Goal: Task Accomplishment & Management: Use online tool/utility

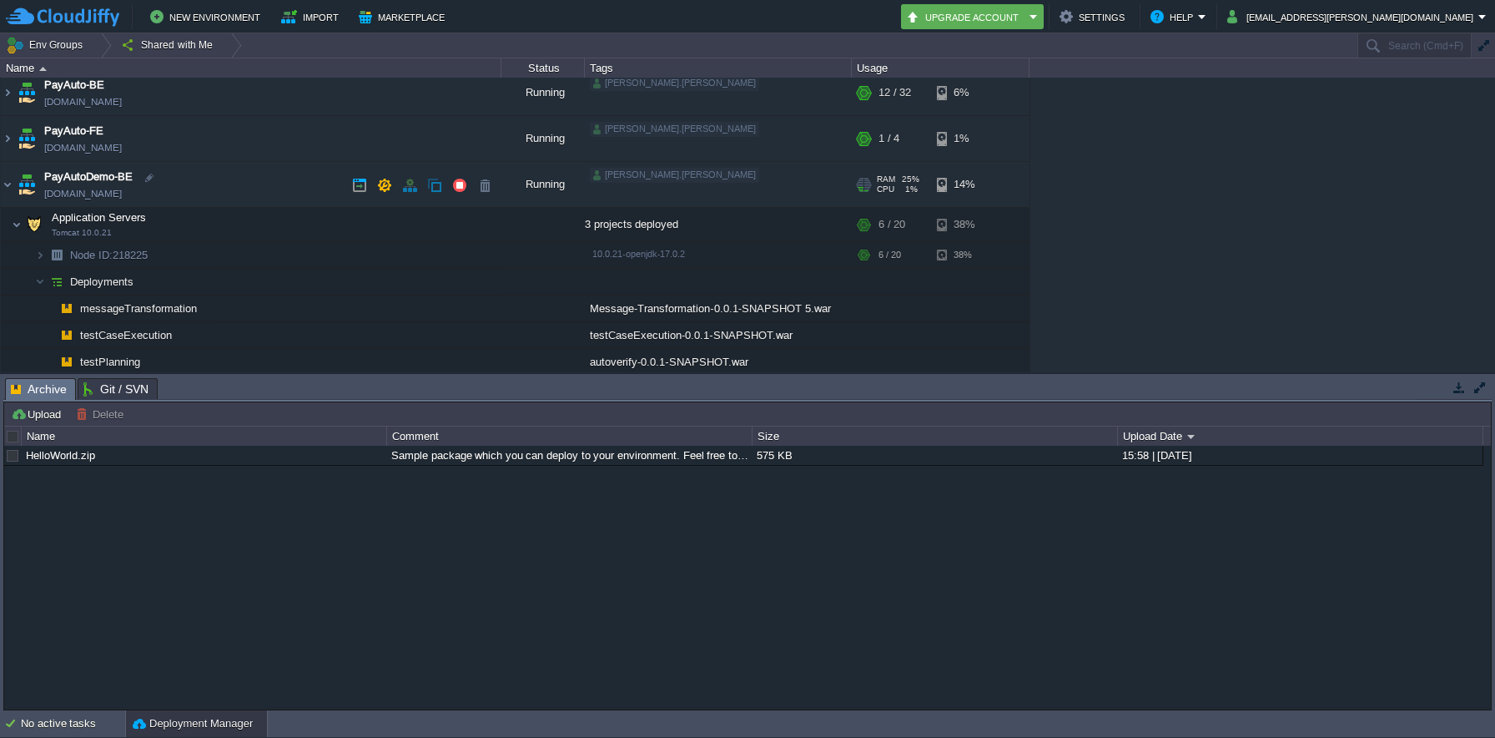
scroll to position [48, 0]
click at [461, 194] on button "button" at bounding box center [459, 189] width 15 height 15
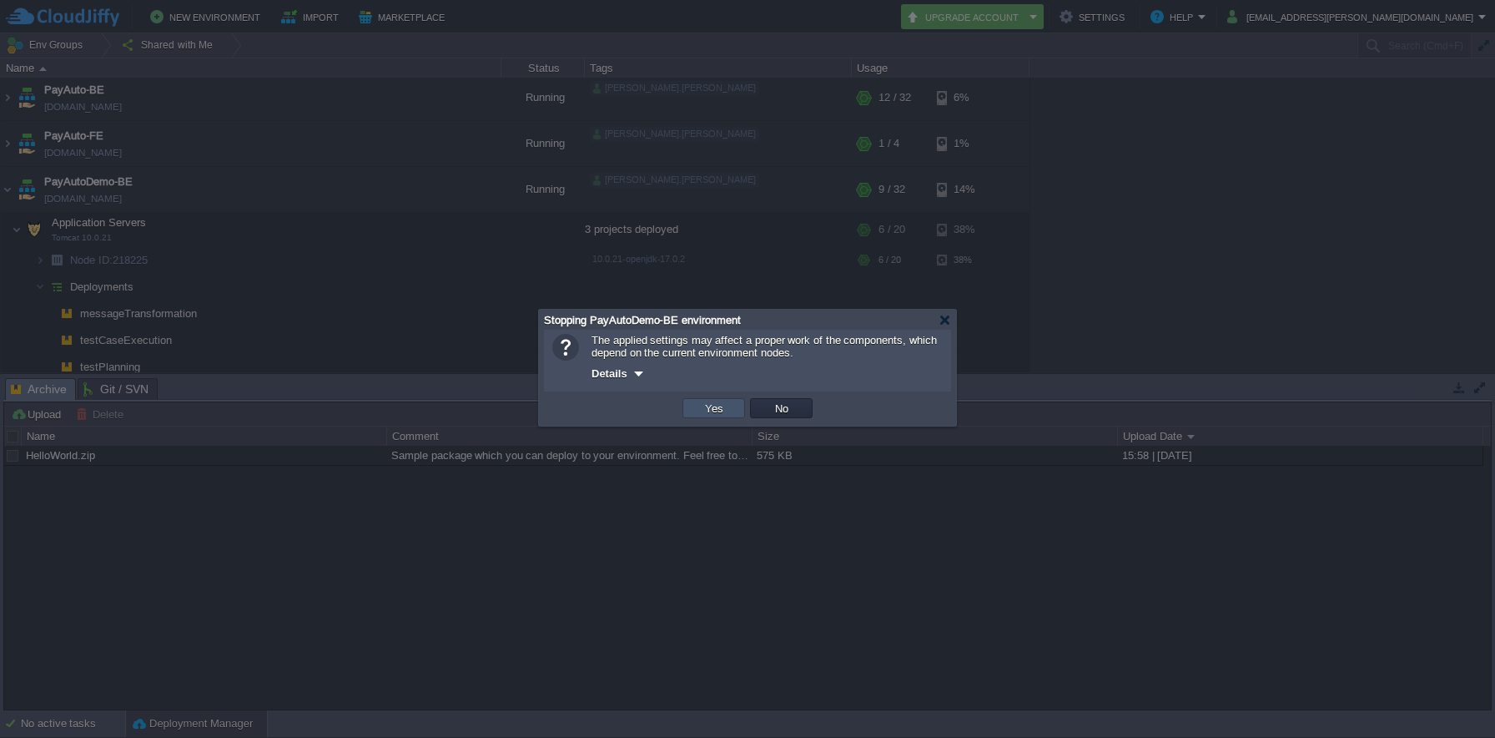
click at [702, 415] on button "Yes" at bounding box center [714, 408] width 28 height 15
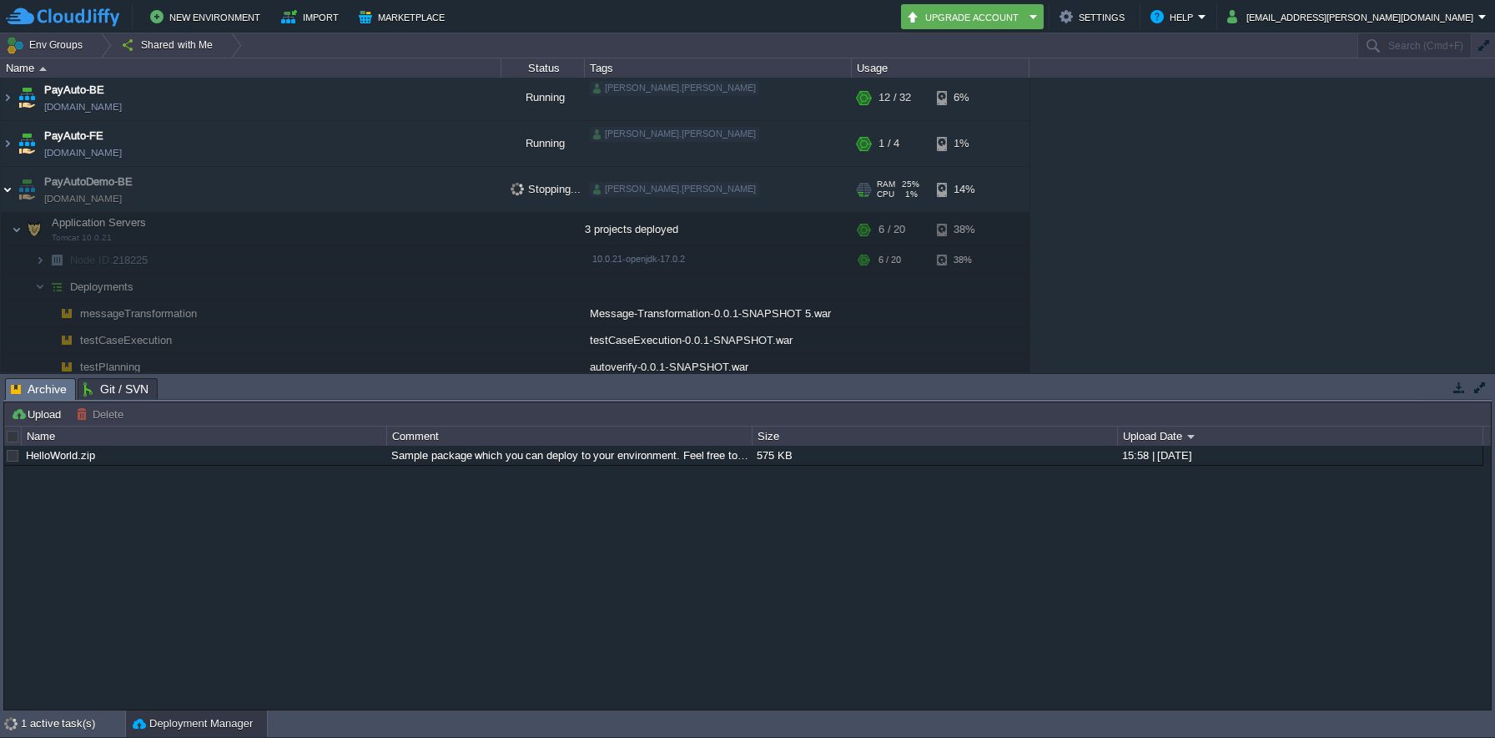
click at [7, 192] on img at bounding box center [7, 189] width 13 height 45
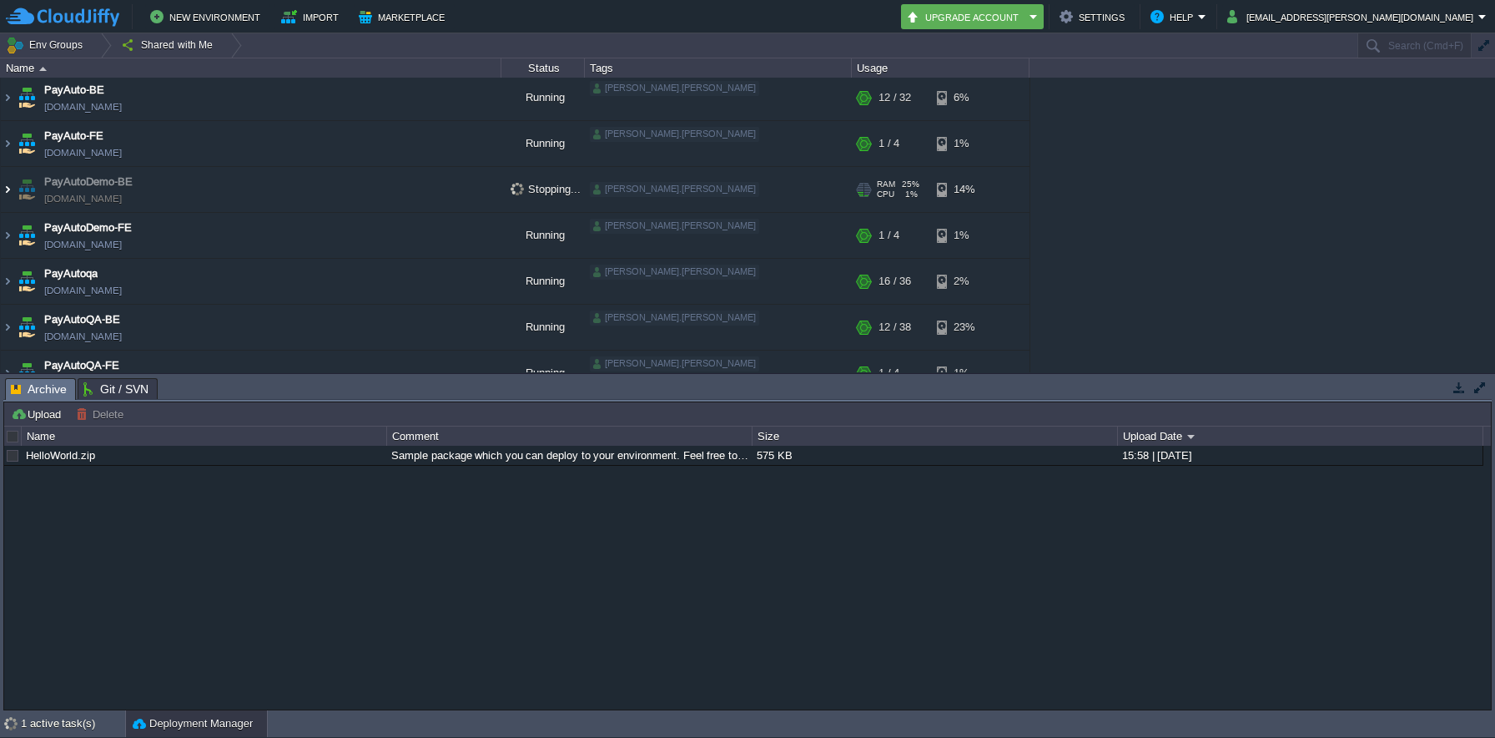
click at [7, 192] on img at bounding box center [7, 189] width 13 height 45
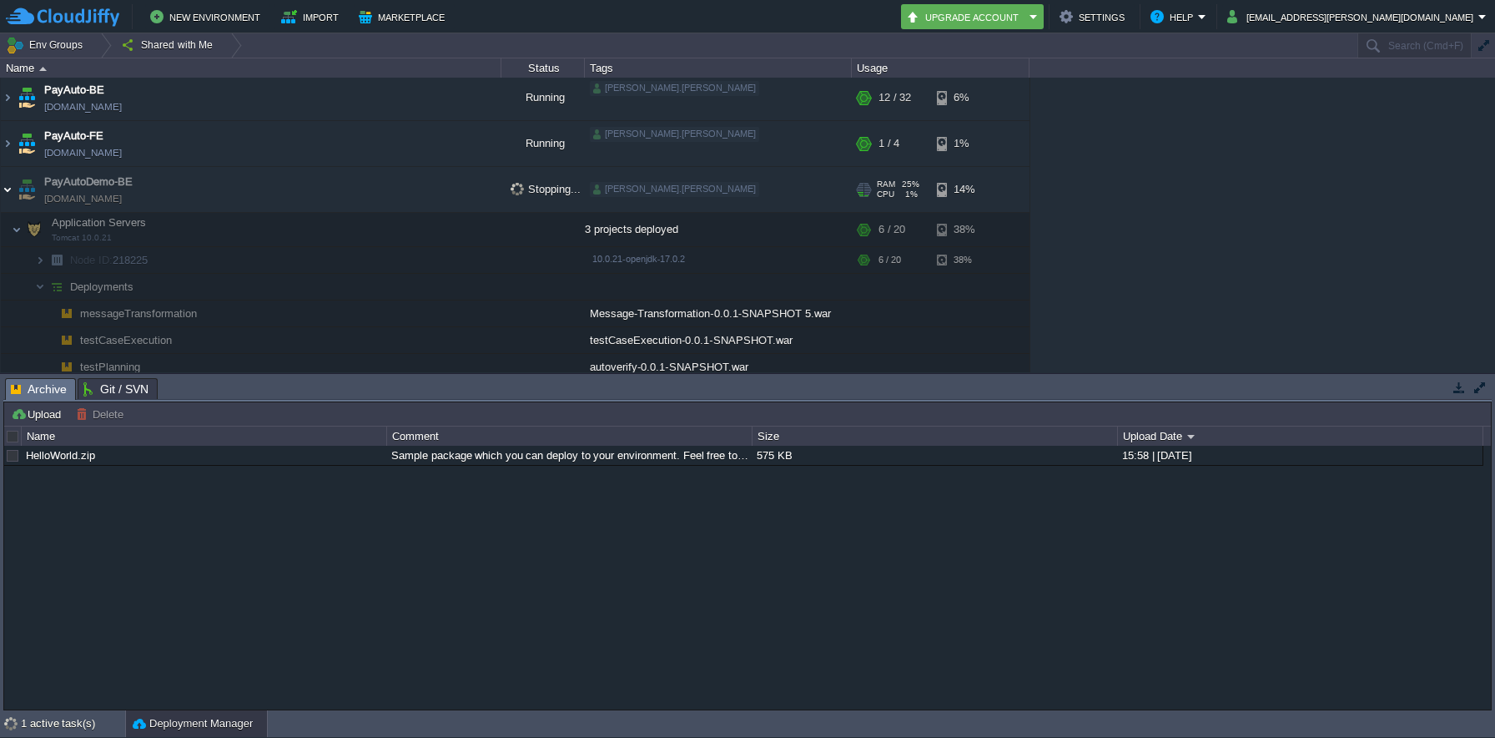
click at [7, 192] on img at bounding box center [7, 189] width 13 height 45
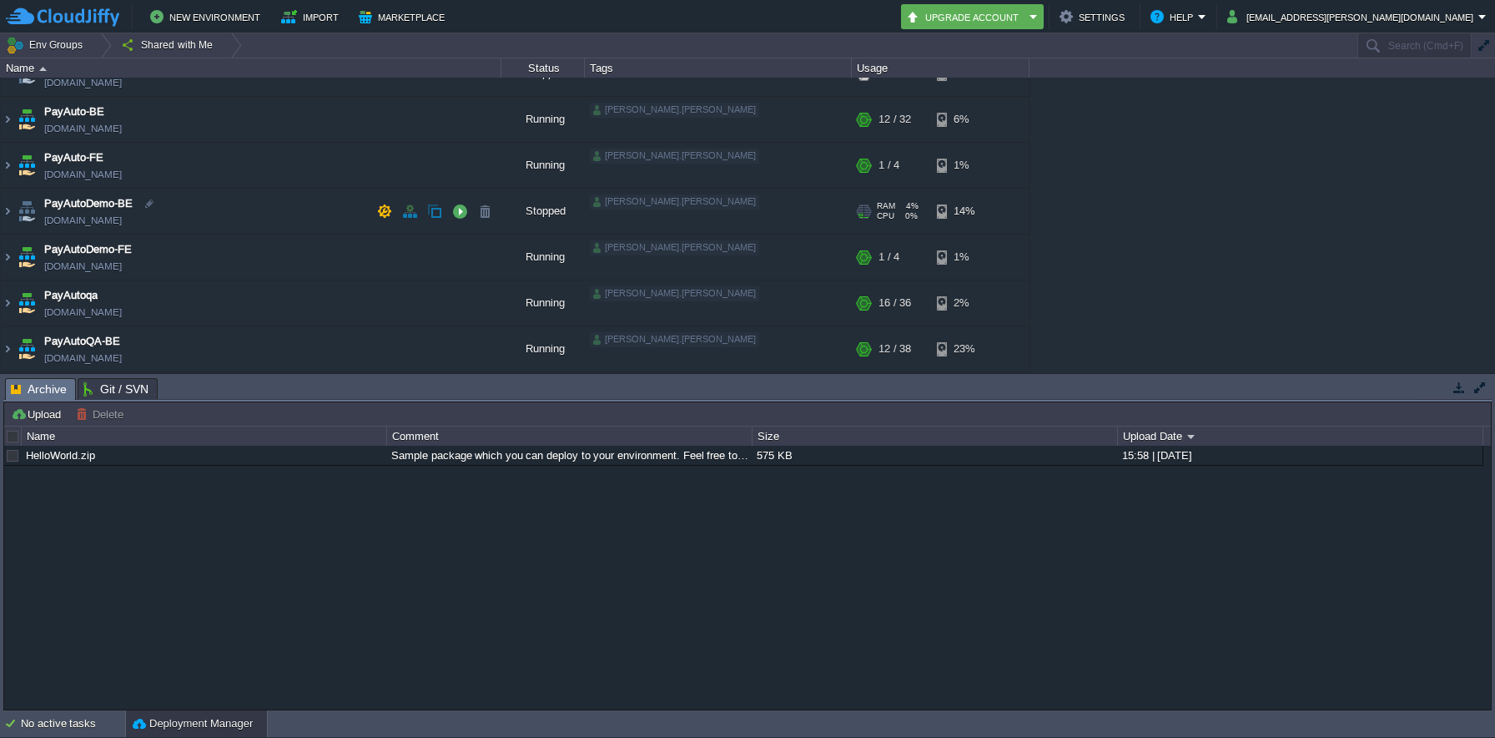
scroll to position [0, 0]
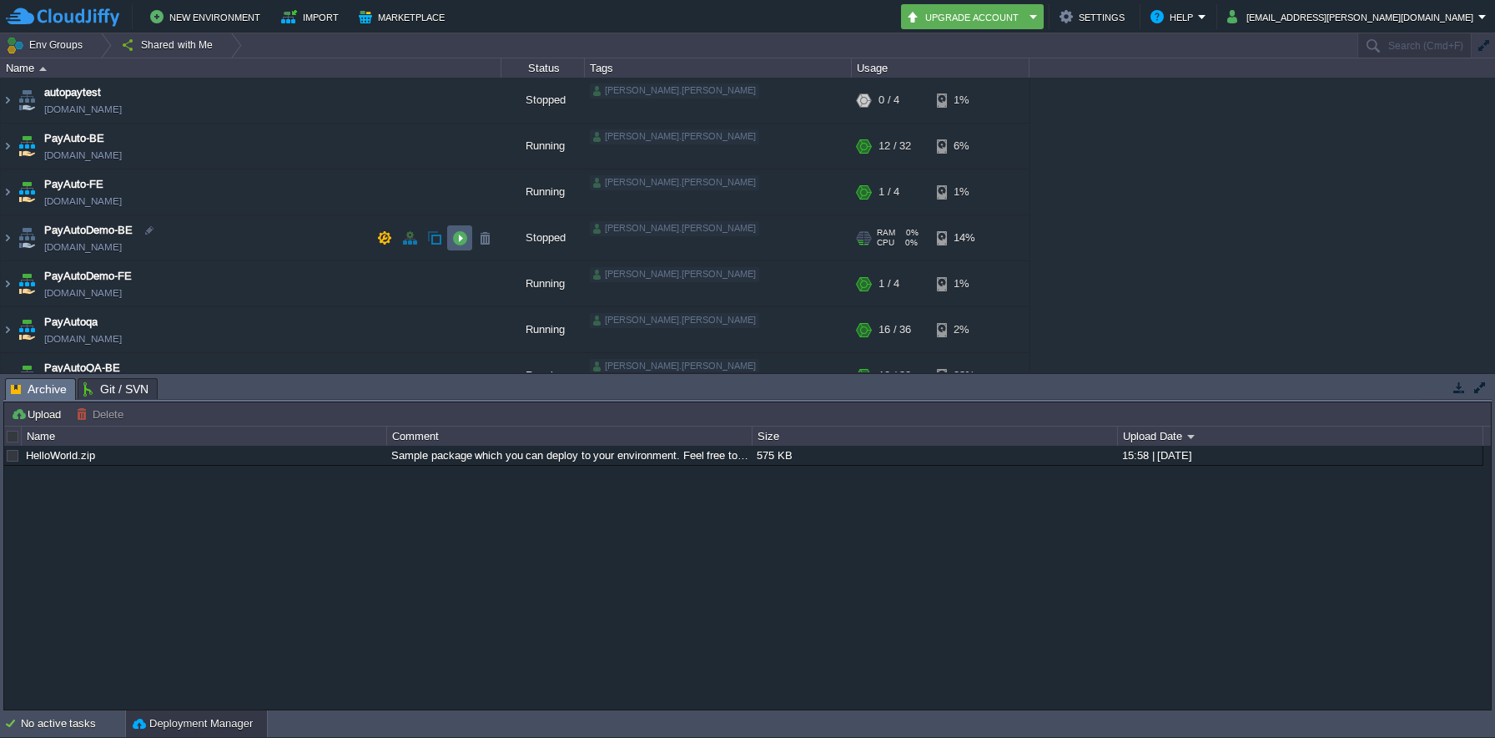
click at [456, 236] on button "button" at bounding box center [459, 237] width 15 height 15
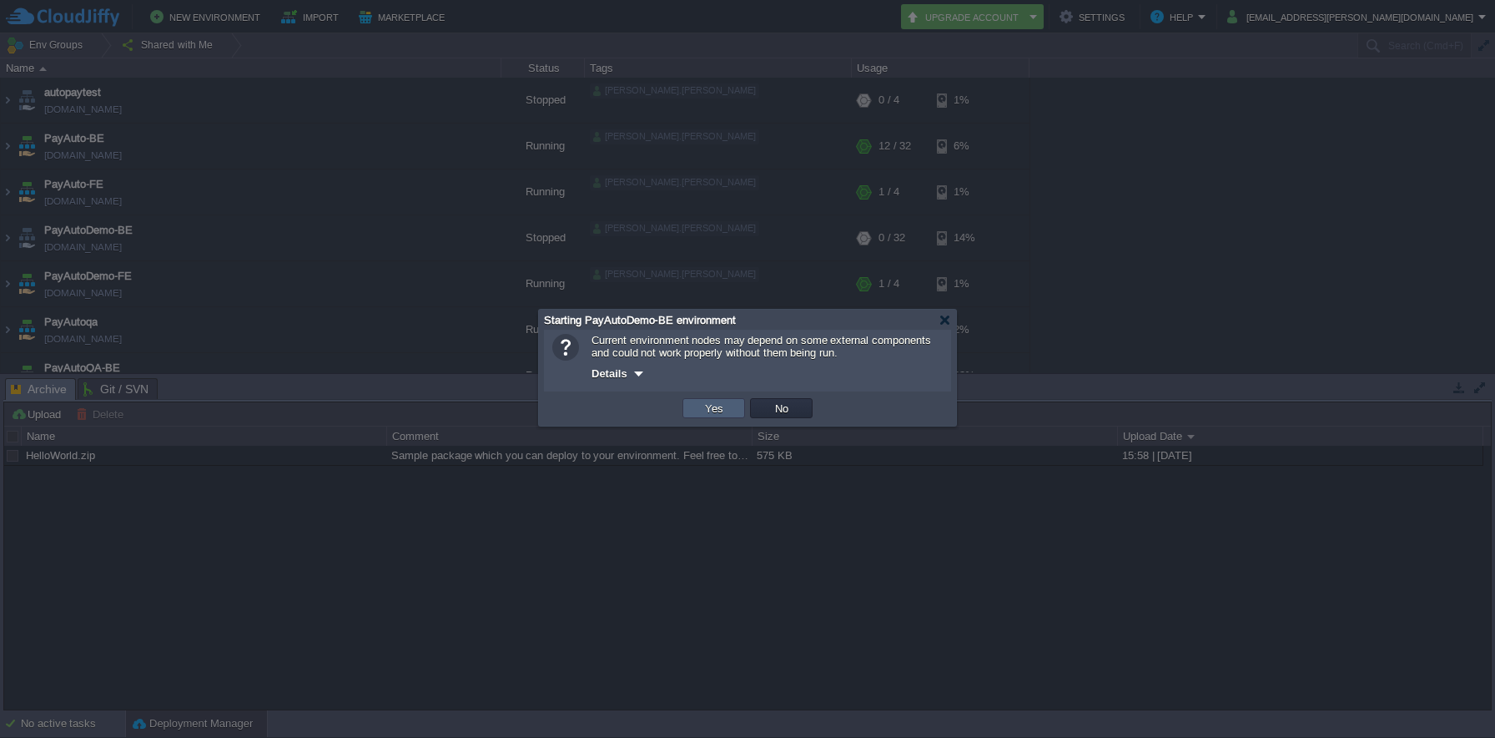
click at [720, 405] on button "Yes" at bounding box center [714, 408] width 28 height 15
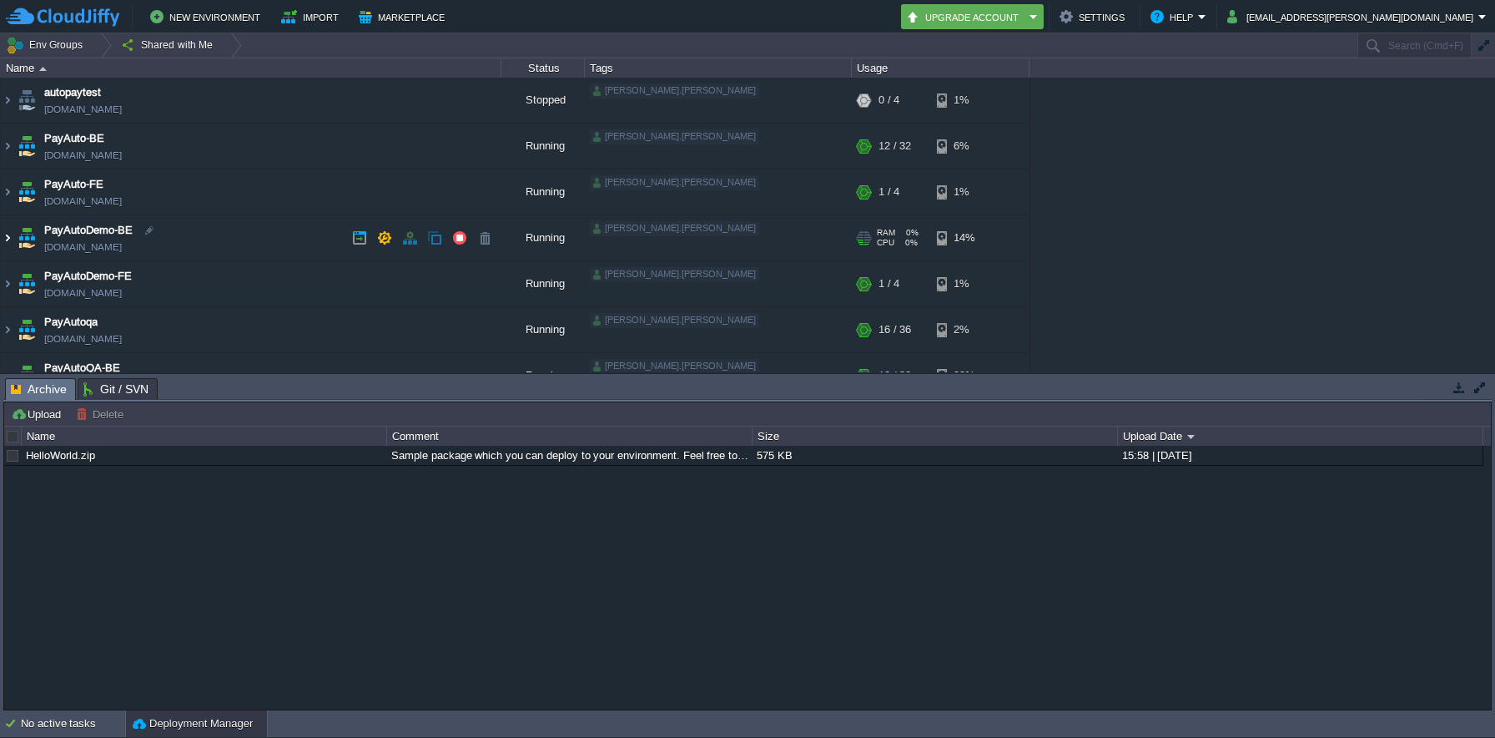
click at [3, 240] on img at bounding box center [7, 237] width 13 height 45
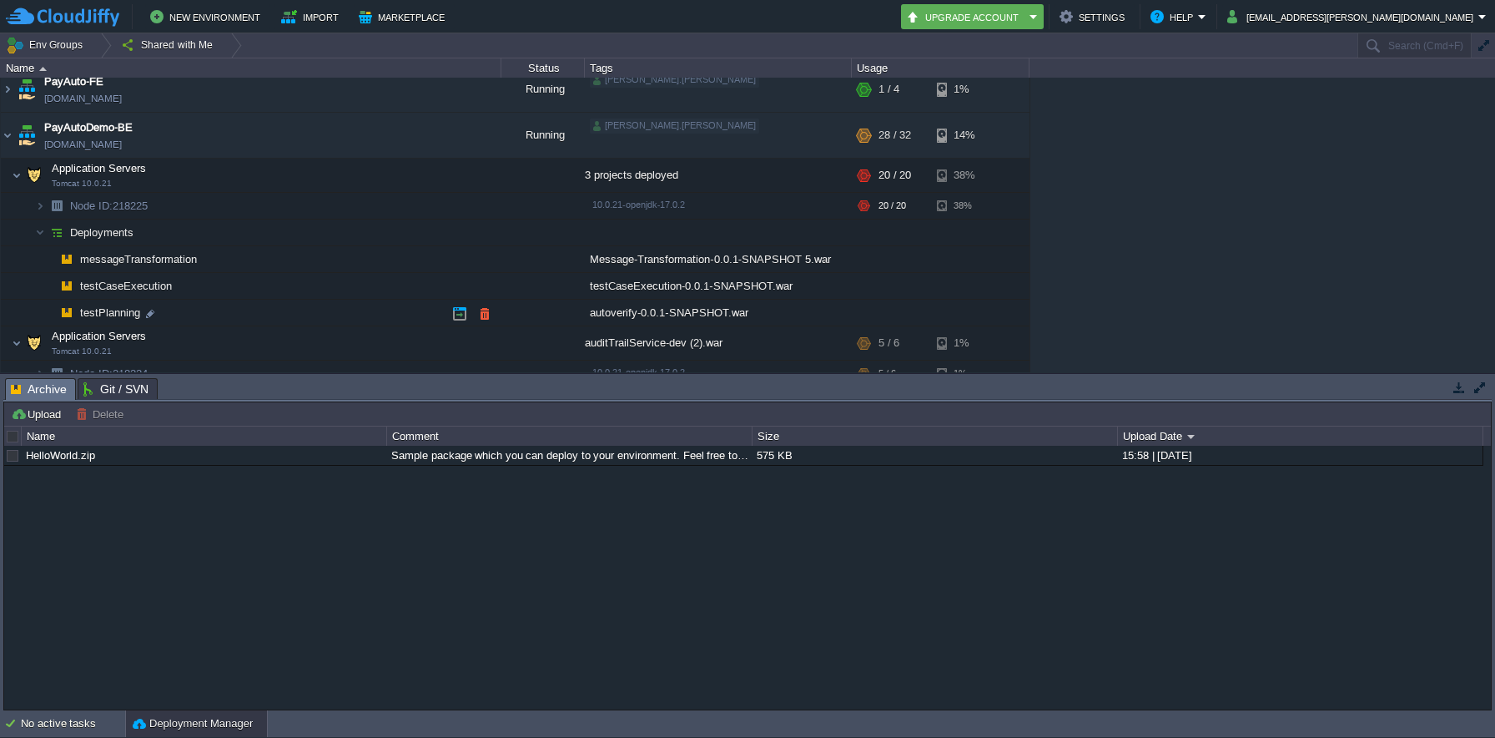
scroll to position [104, 0]
click at [174, 256] on span "messageTransformation" at bounding box center [138, 257] width 121 height 14
type input "messageTransformation"
click at [124, 285] on span "testCaseExecution" at bounding box center [126, 284] width 96 height 14
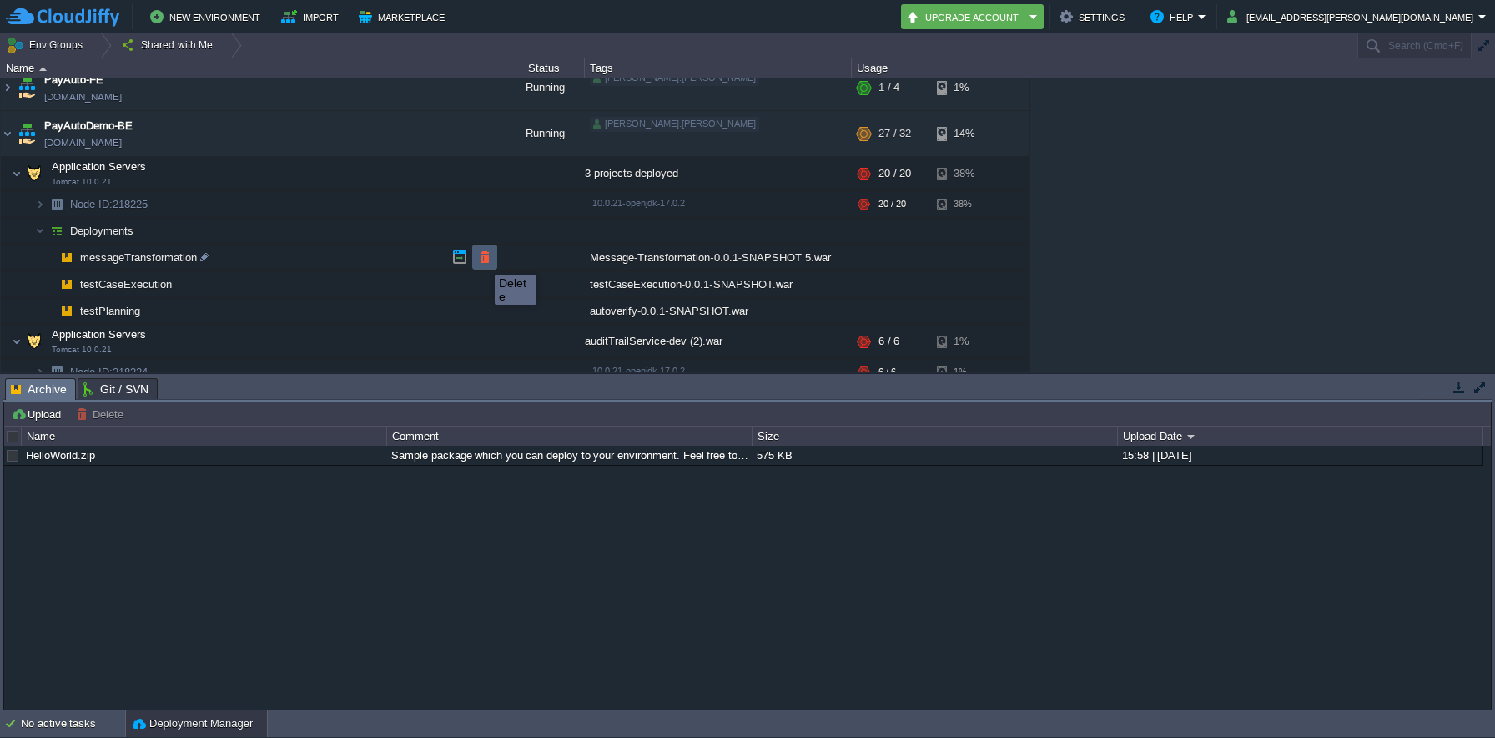
click at [482, 260] on button "button" at bounding box center [484, 257] width 15 height 15
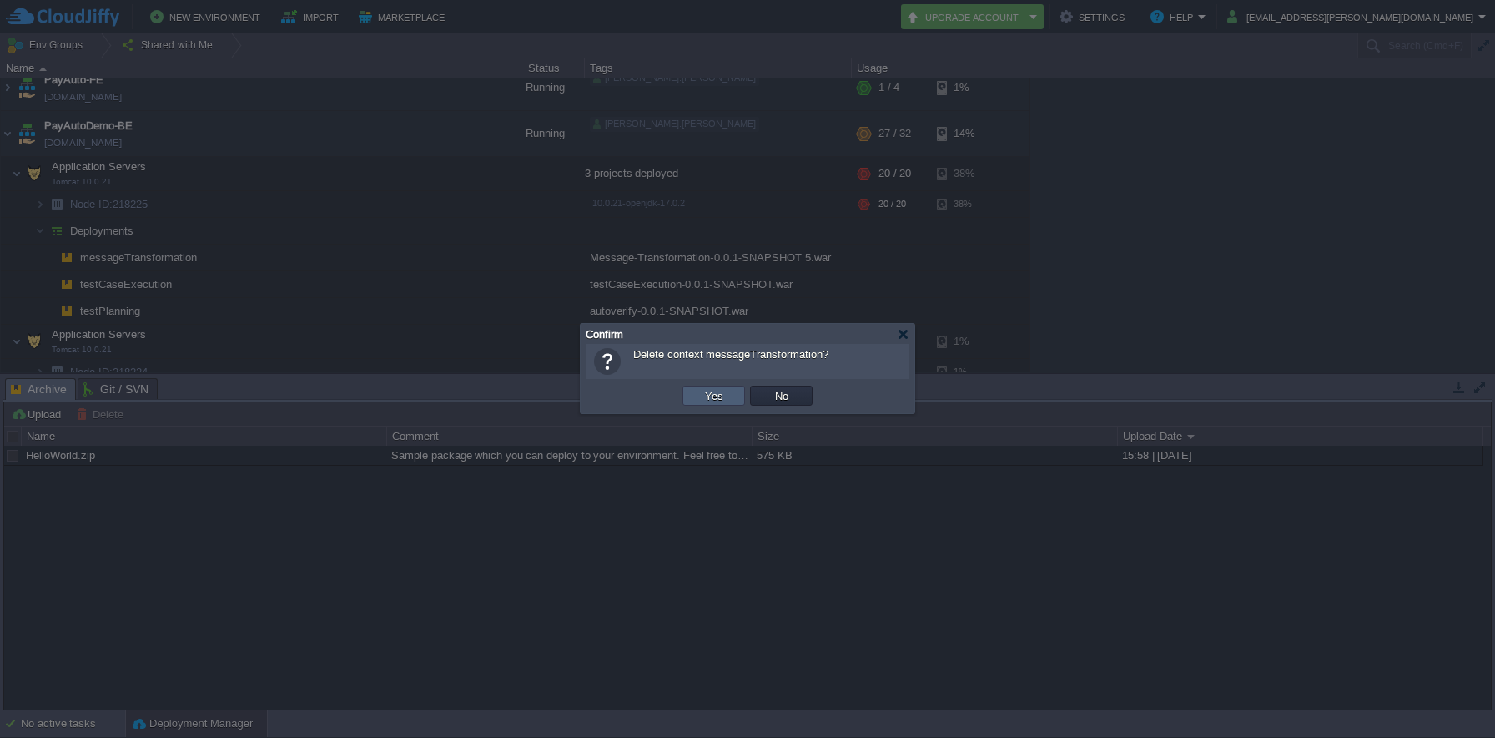
click at [693, 391] on td "Yes" at bounding box center [714, 396] width 63 height 20
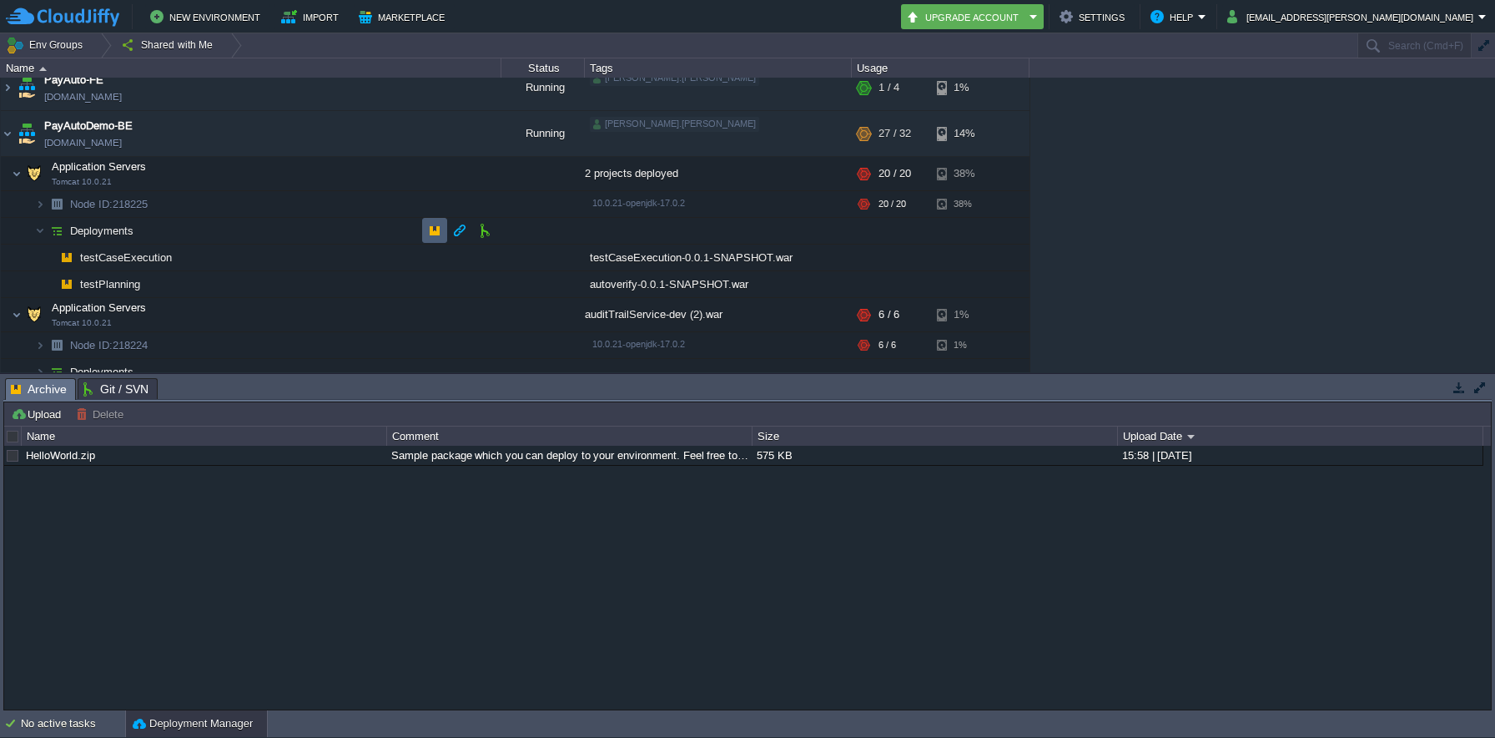
click at [429, 228] on button "button" at bounding box center [434, 230] width 15 height 15
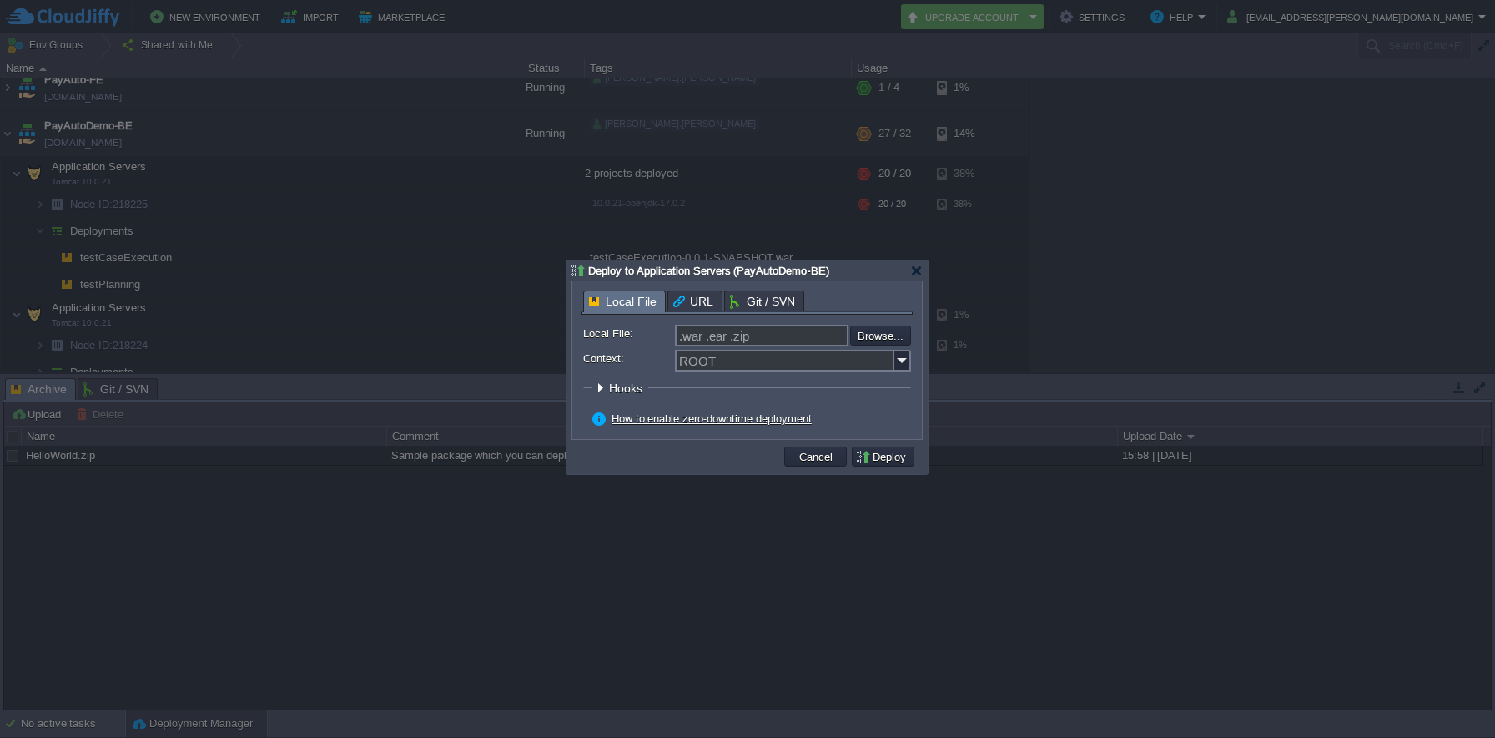
click at [688, 330] on input ".war .ear .zip" at bounding box center [762, 336] width 174 height 22
click at [698, 356] on input "Context:" at bounding box center [784, 361] width 219 height 22
paste input "messageTransformation"
type input "messageTransformation"
click at [883, 334] on input "file" at bounding box center [805, 335] width 211 height 20
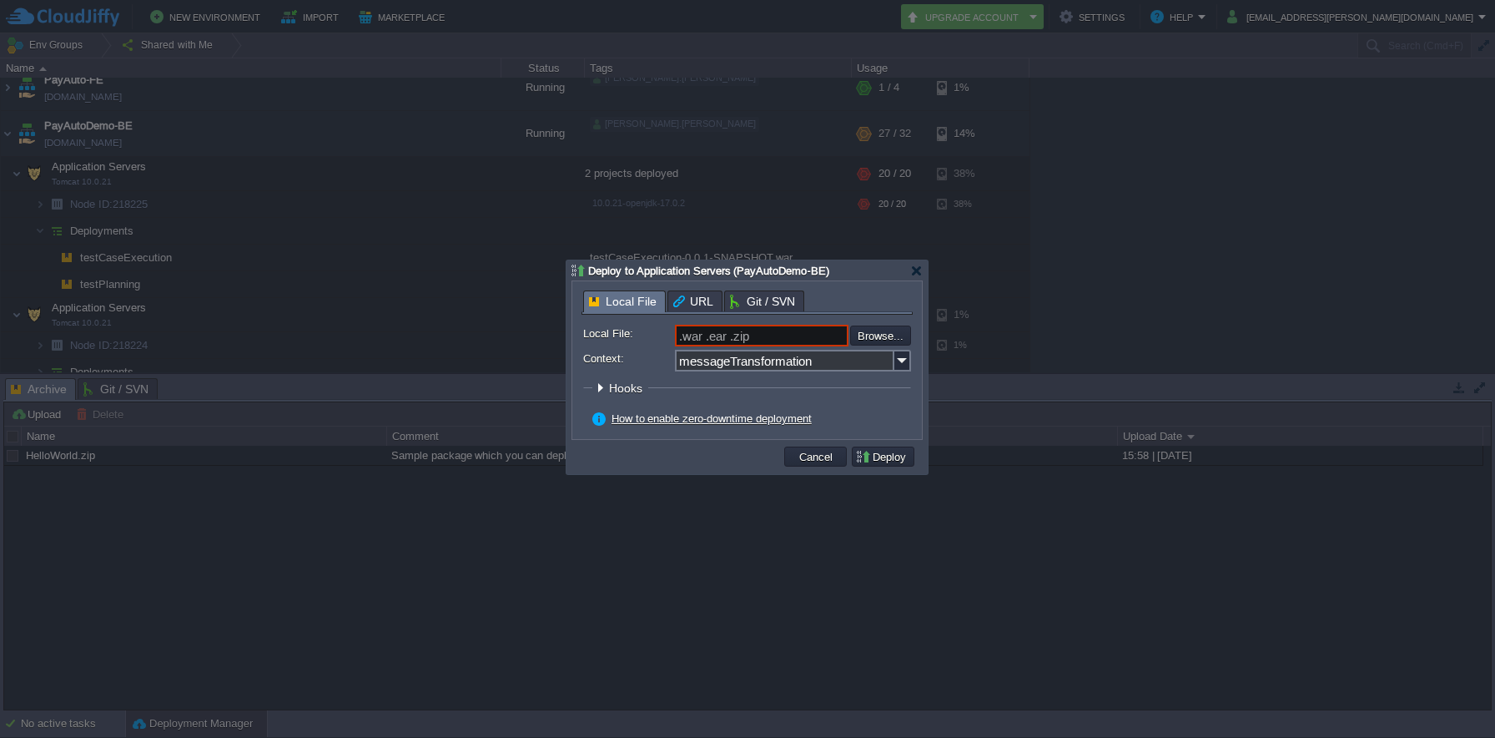
type input "C:\fakepath\Message-Transformation-0.0.1-SNAPSHOT.war"
type input "Message-Transformation-0.0.1-SNAPSHOT.war"
click at [894, 456] on button "Deploy" at bounding box center [883, 456] width 56 height 15
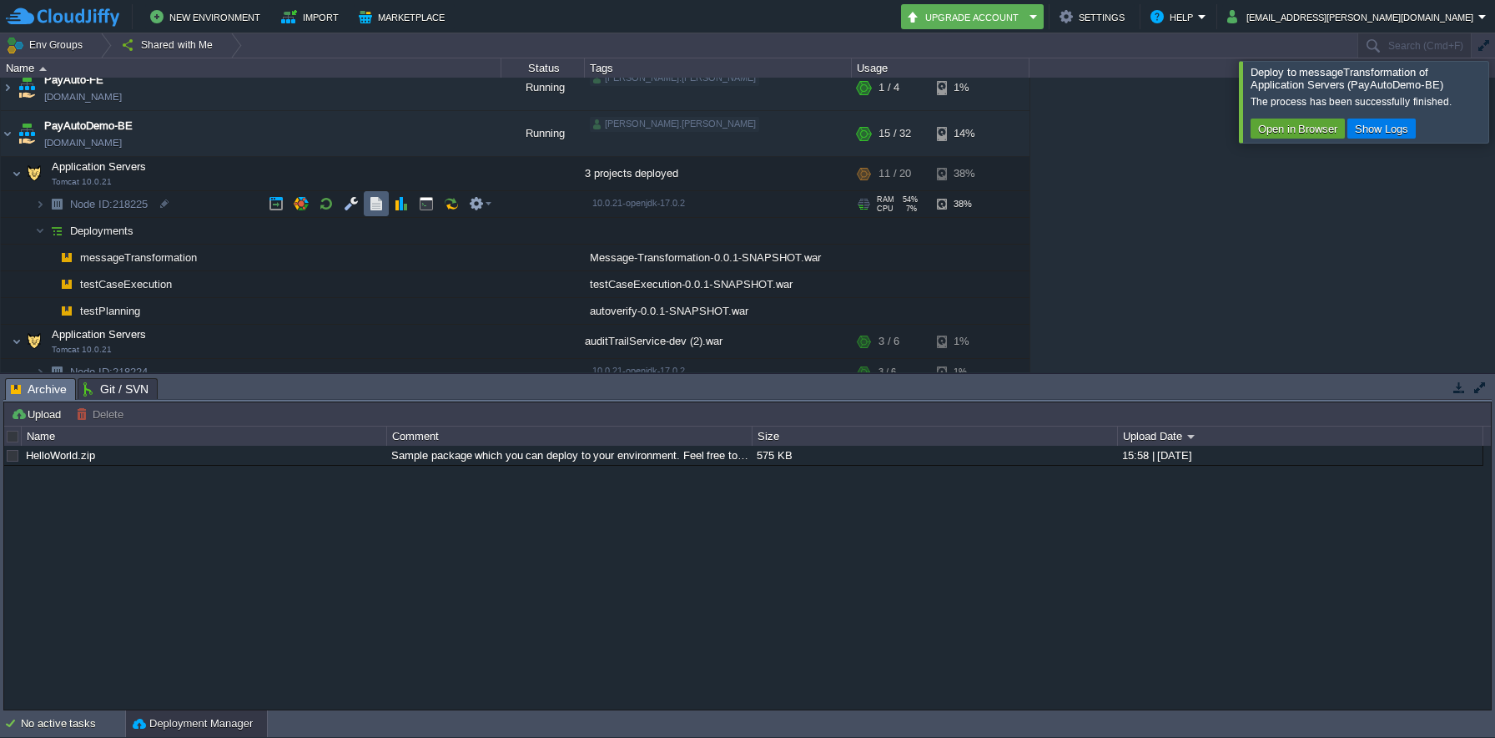
click at [374, 206] on button "button" at bounding box center [376, 203] width 15 height 15
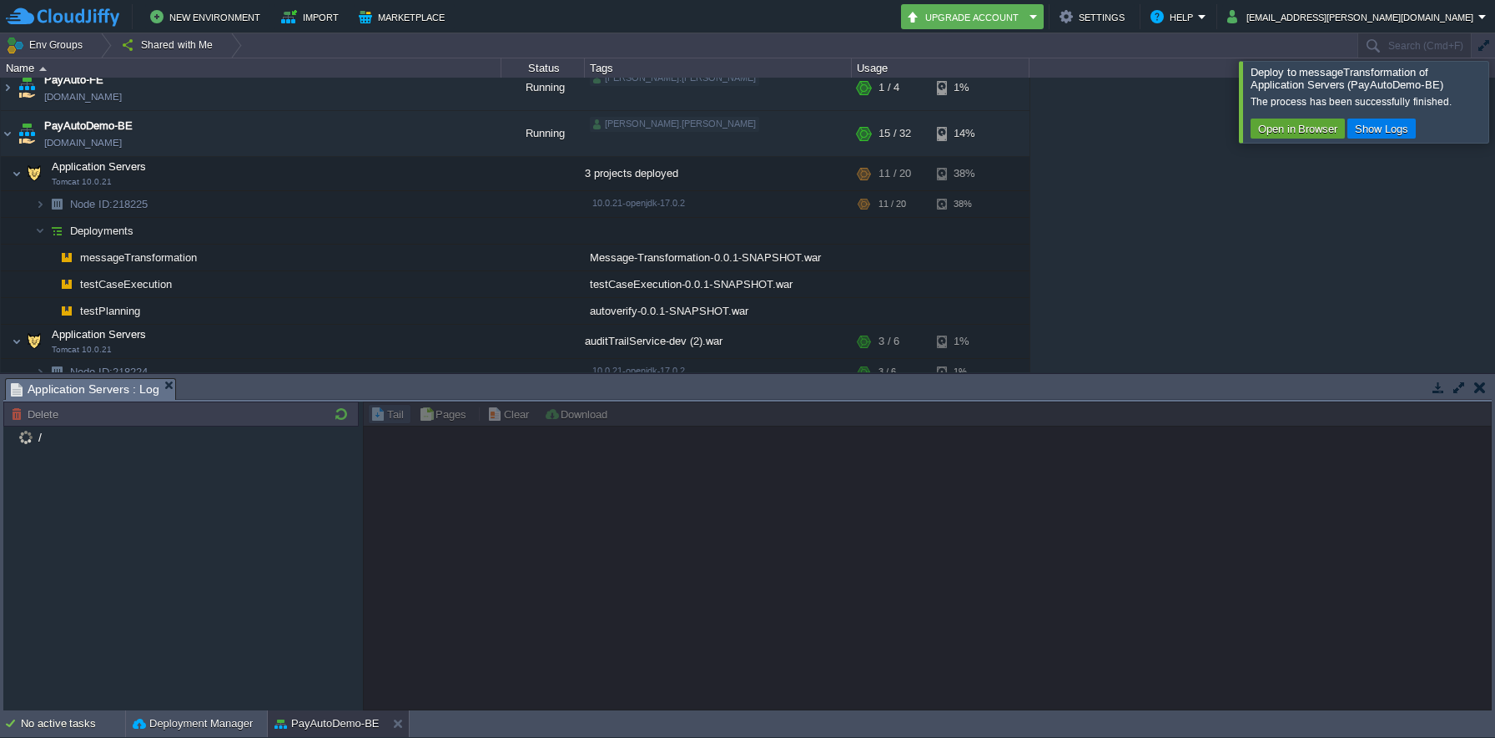
click at [1495, 98] on div at bounding box center [1515, 101] width 0 height 81
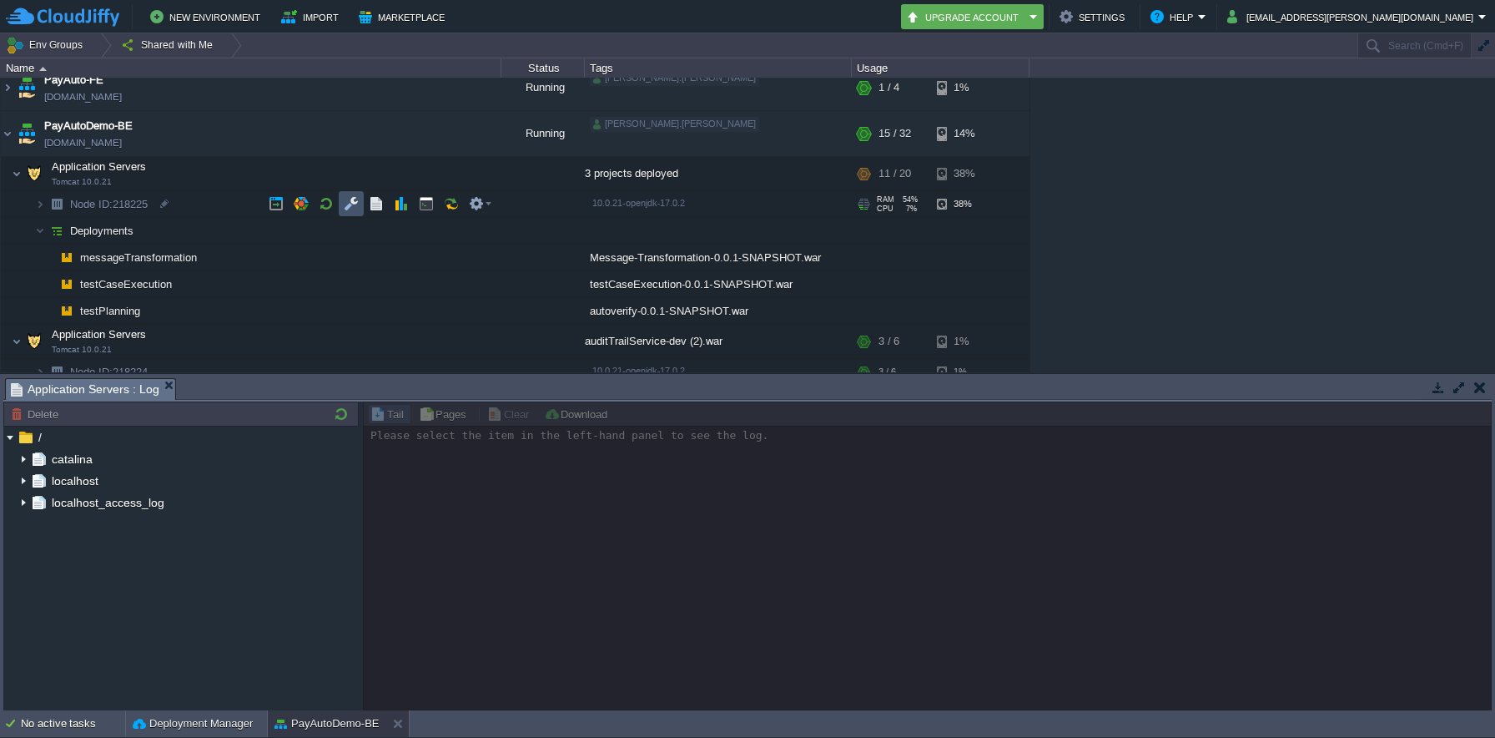
click at [355, 209] on button "button" at bounding box center [351, 203] width 15 height 15
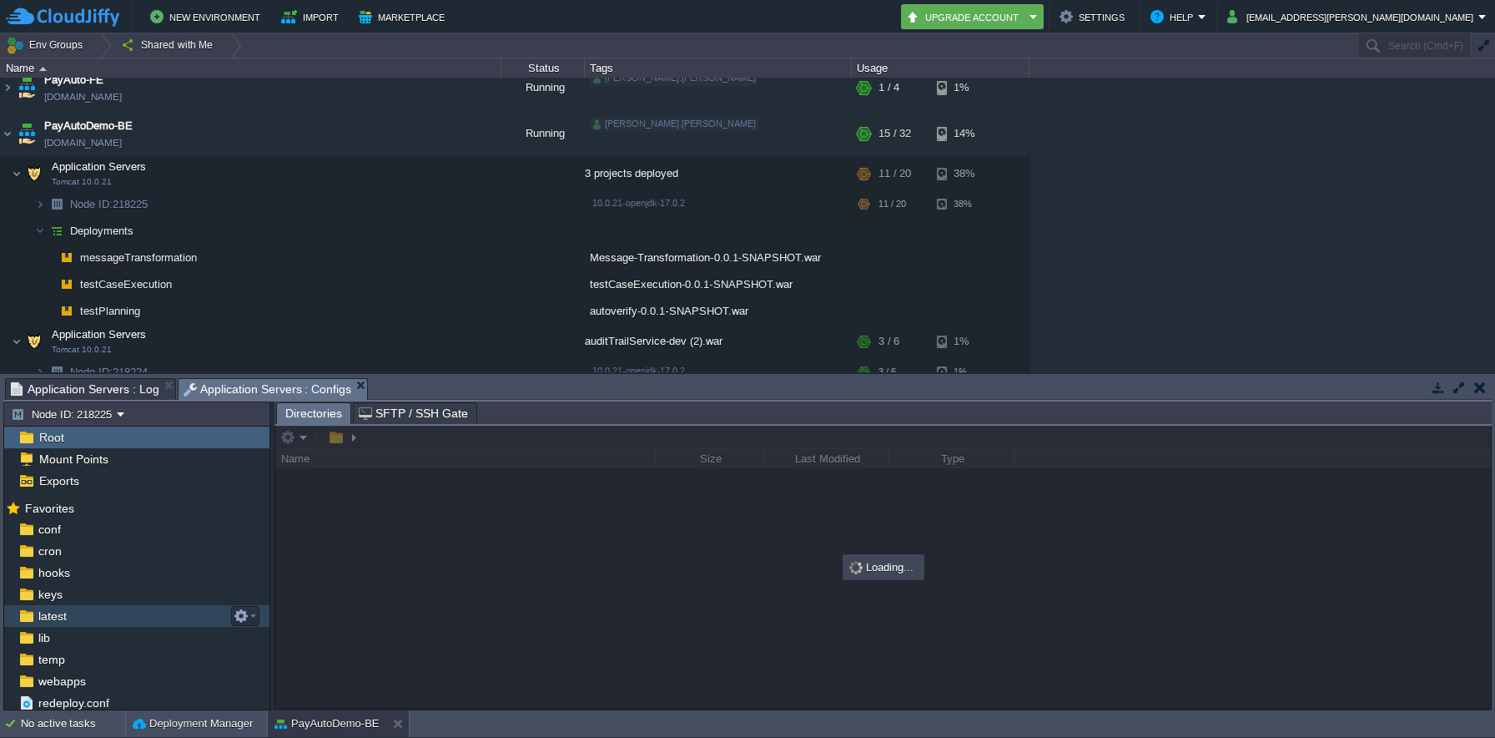
scroll to position [1, 0]
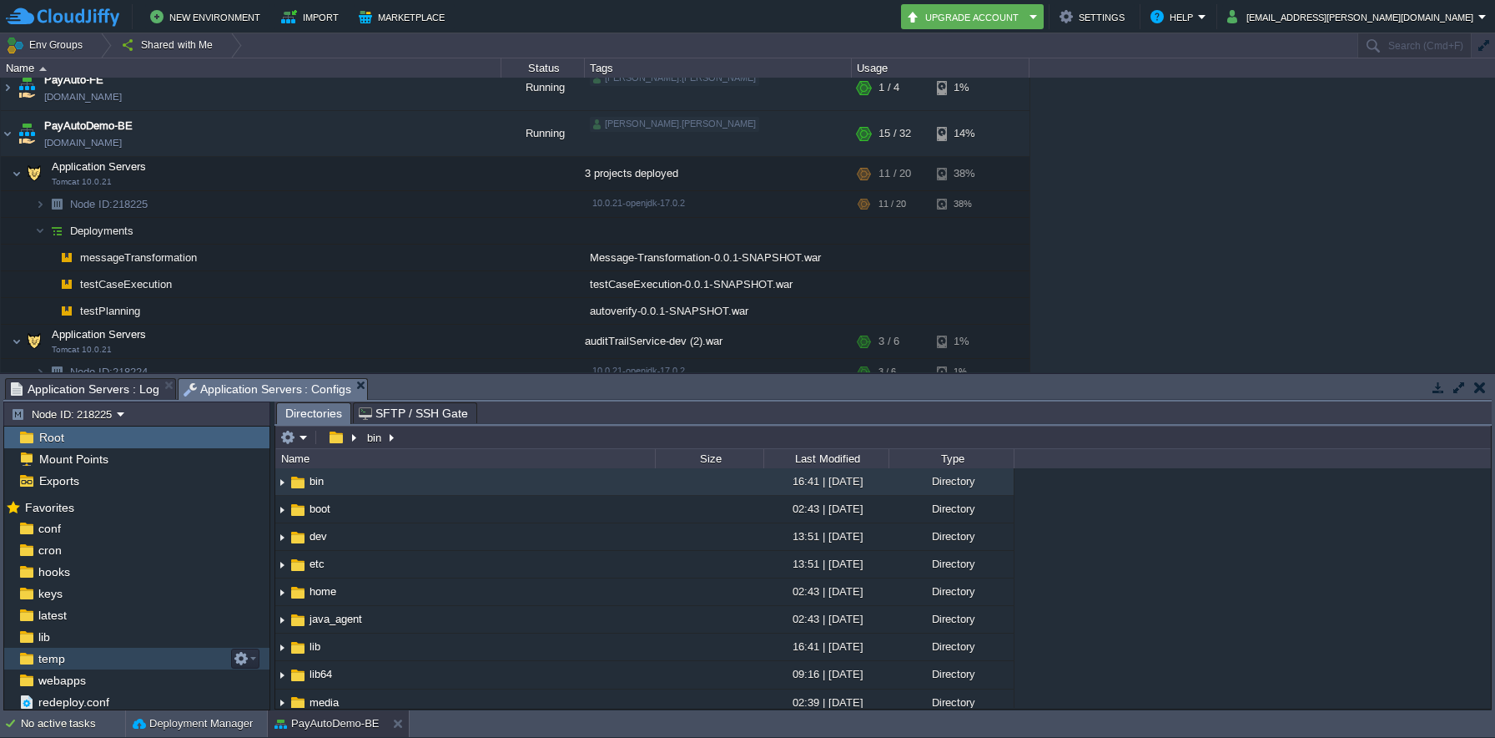
click at [31, 662] on img at bounding box center [27, 659] width 18 height 22
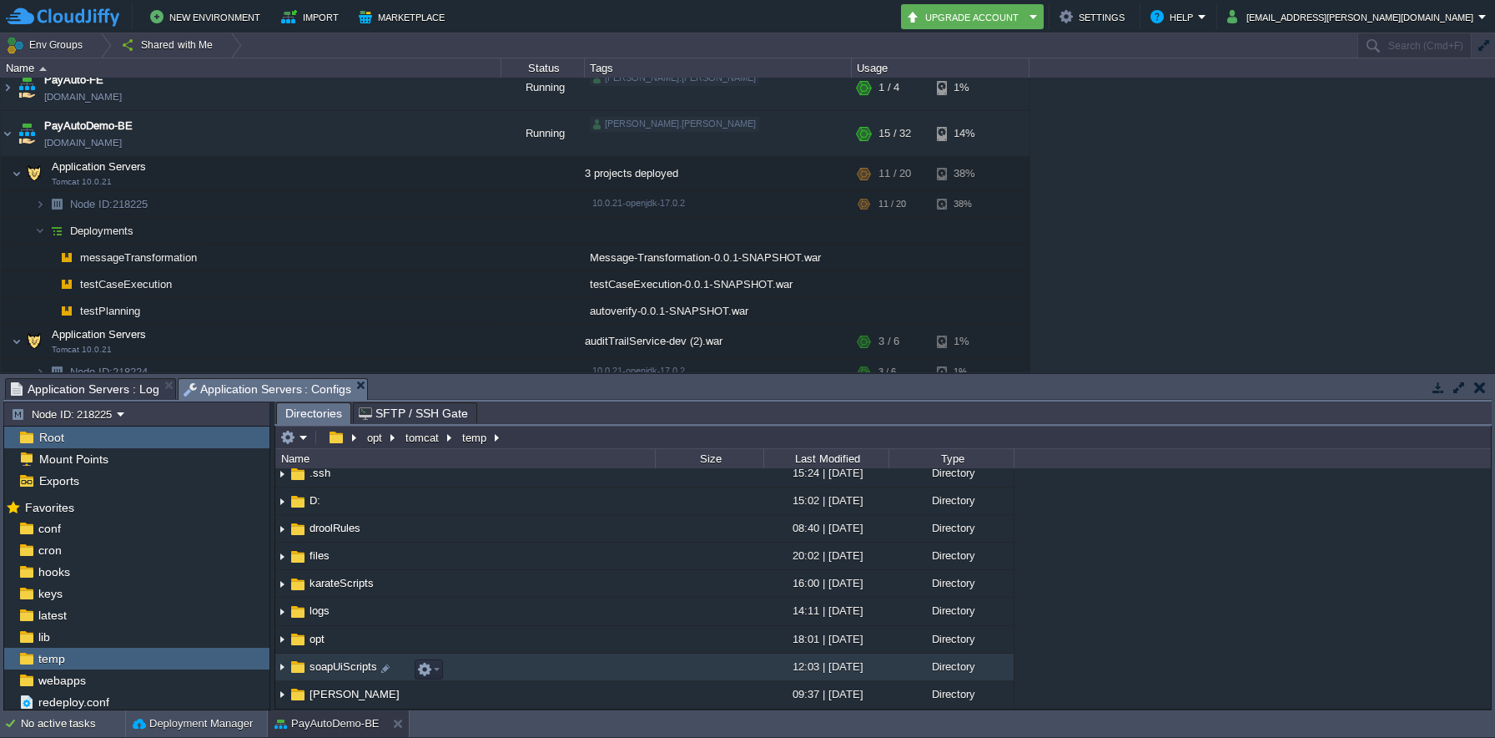
scroll to position [120, 0]
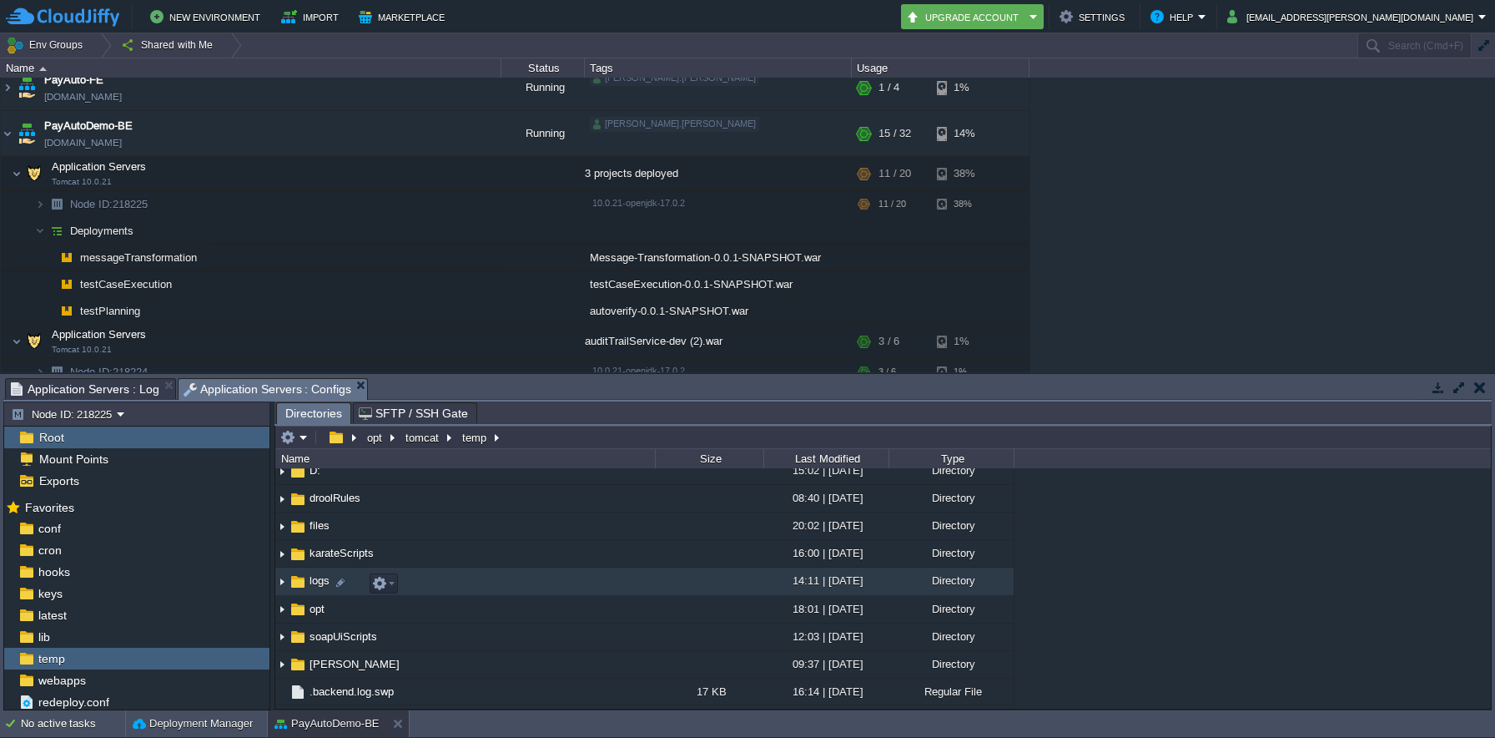
click at [285, 585] on img at bounding box center [281, 582] width 13 height 26
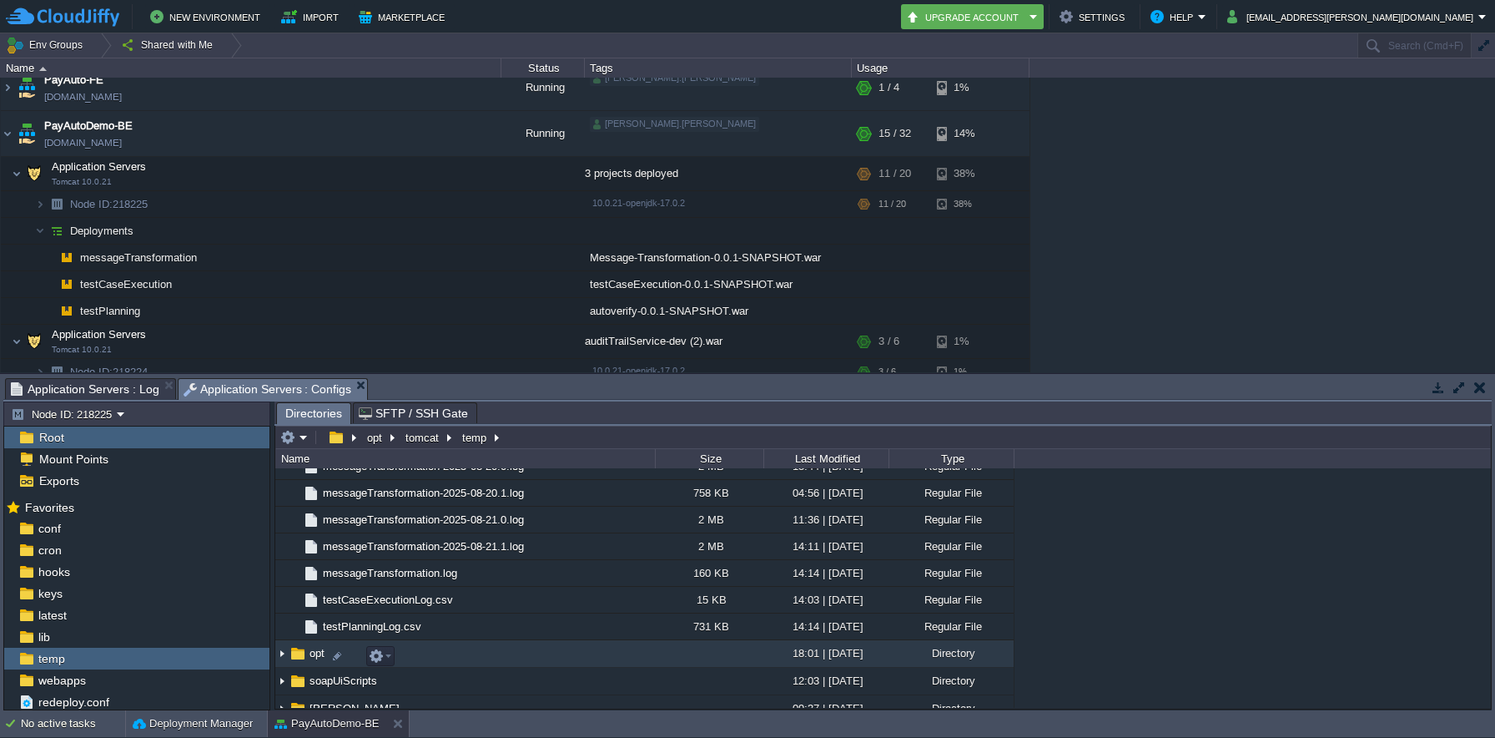
scroll to position [1708, 0]
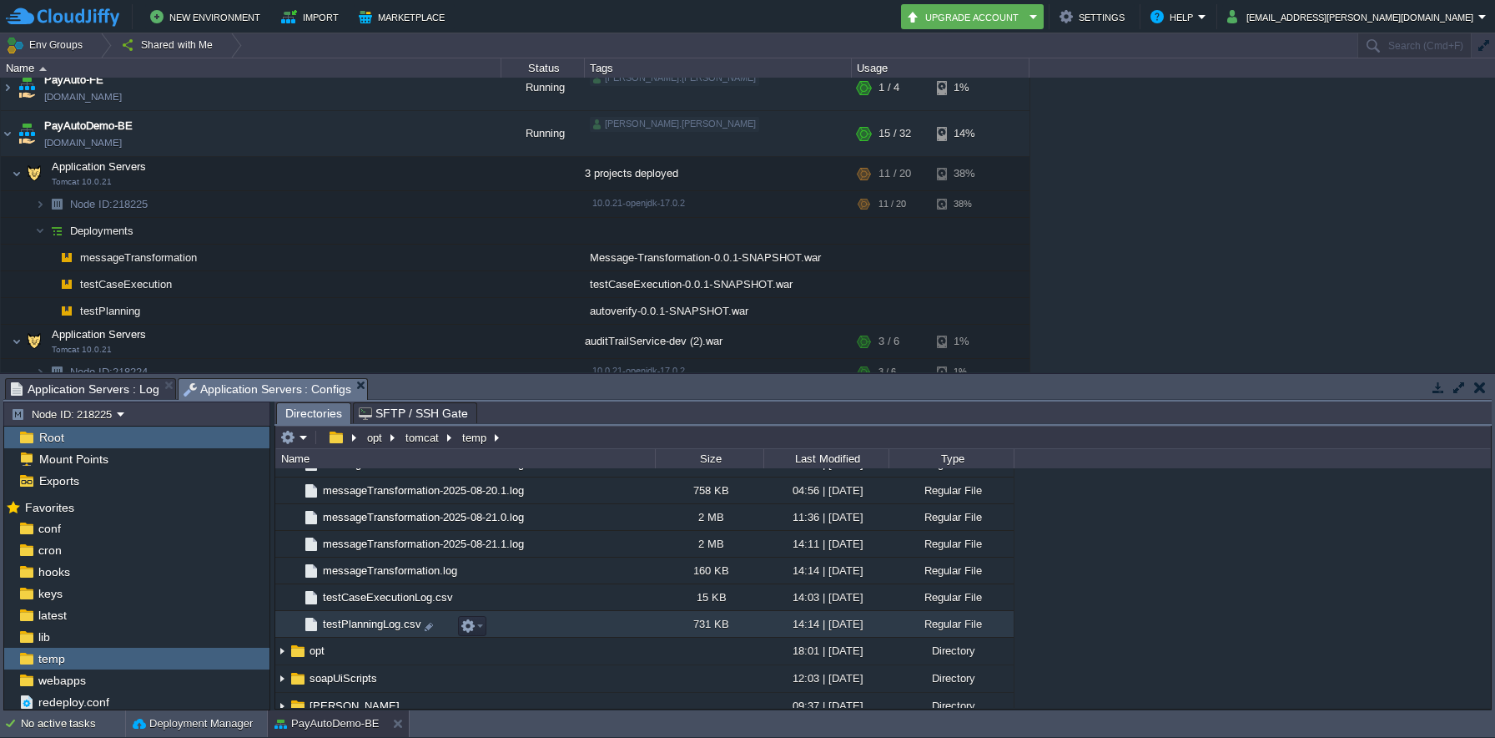
click at [381, 628] on span "testPlanningLog.csv" at bounding box center [371, 624] width 103 height 14
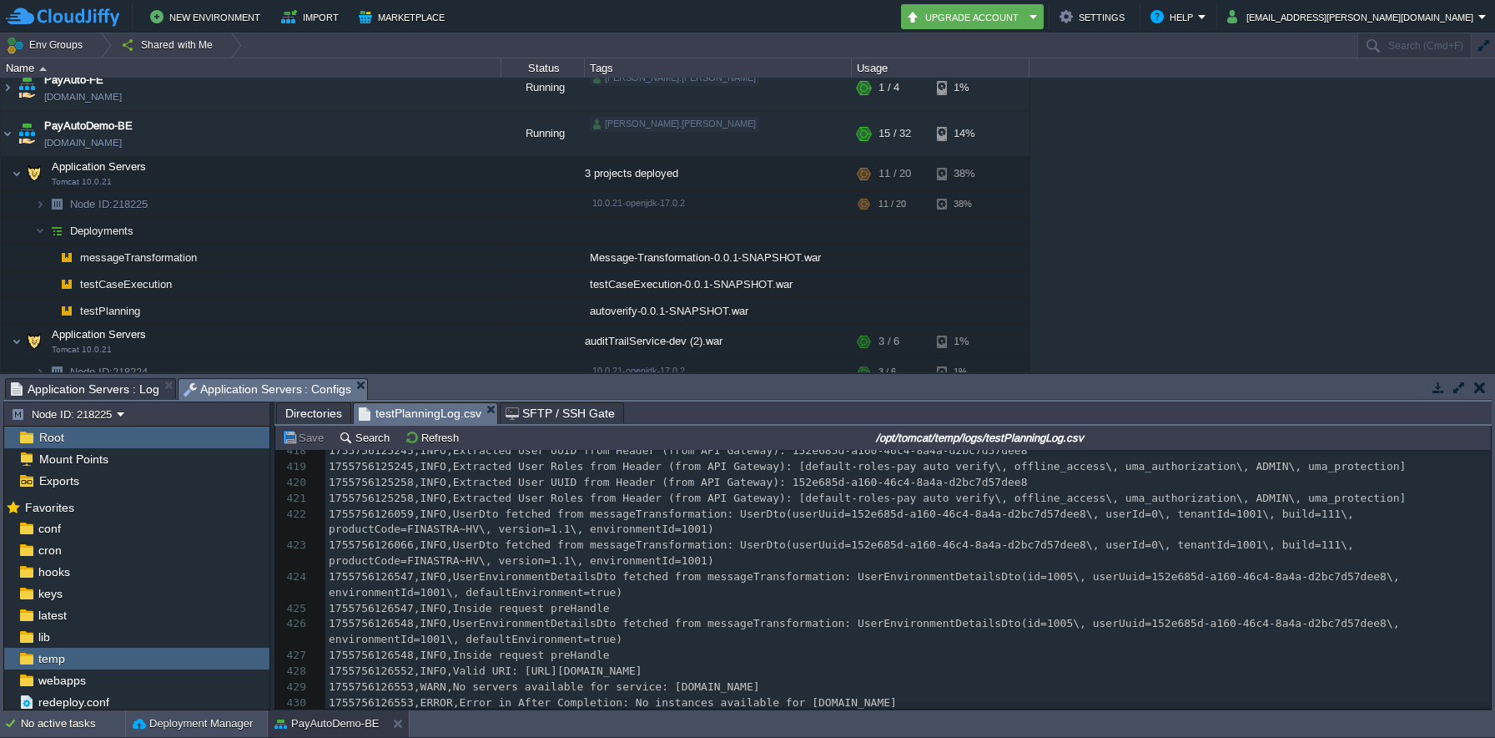
scroll to position [0, 0]
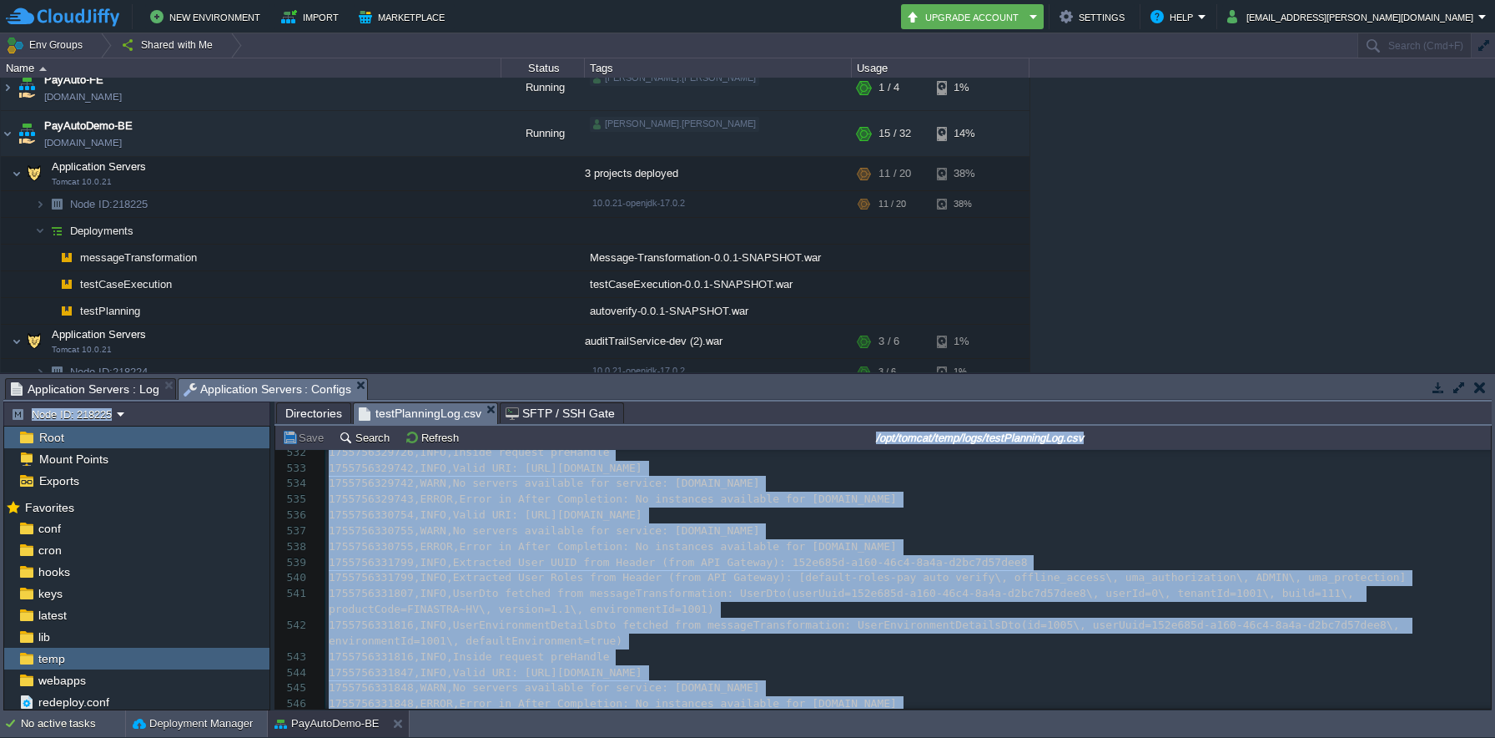
drag, startPoint x: 1492, startPoint y: 488, endPoint x: 1474, endPoint y: 706, distance: 218.6
click at [1474, 706] on div "Tasks Activity Log Archive Git / SVN Application Servers : Log Application Serv…" at bounding box center [747, 542] width 1495 height 336
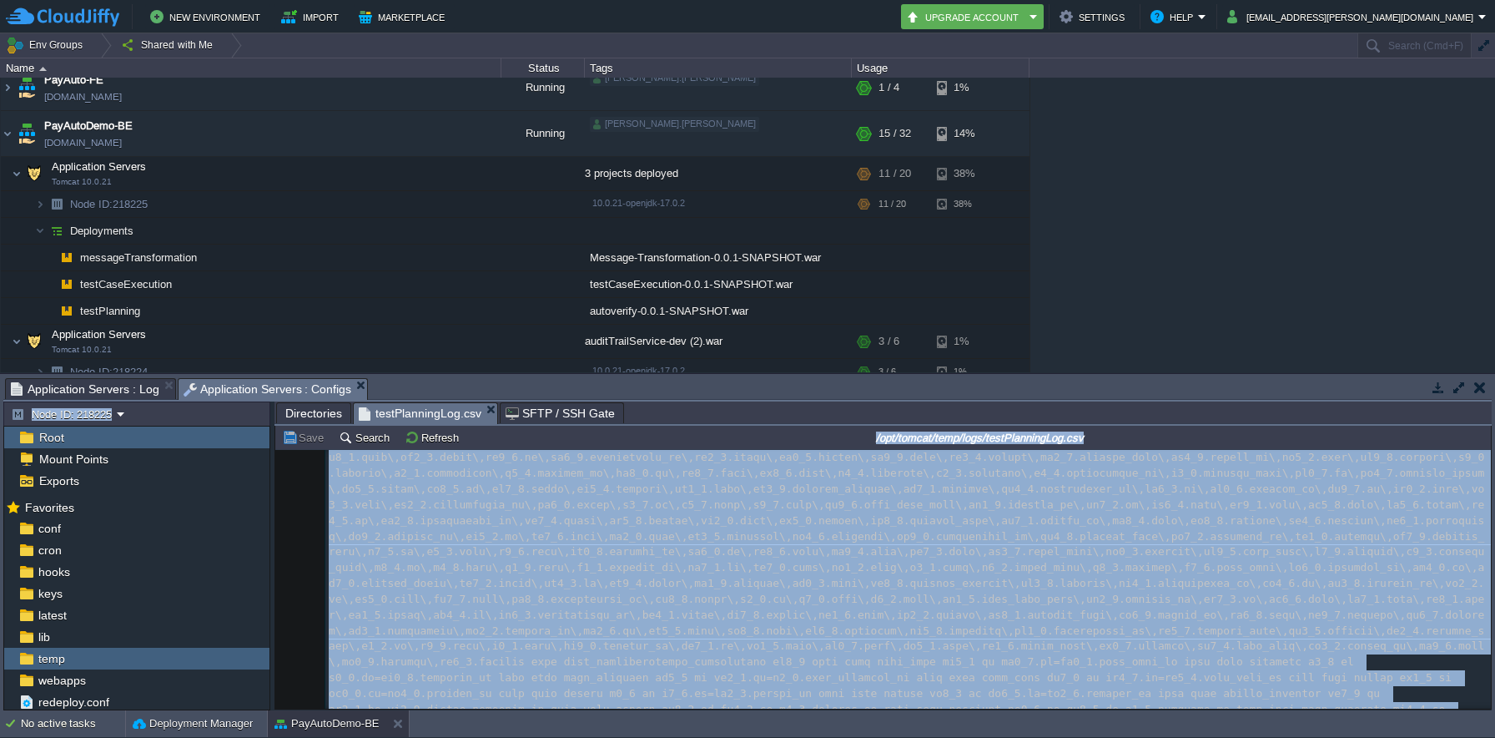
scroll to position [95743, 0]
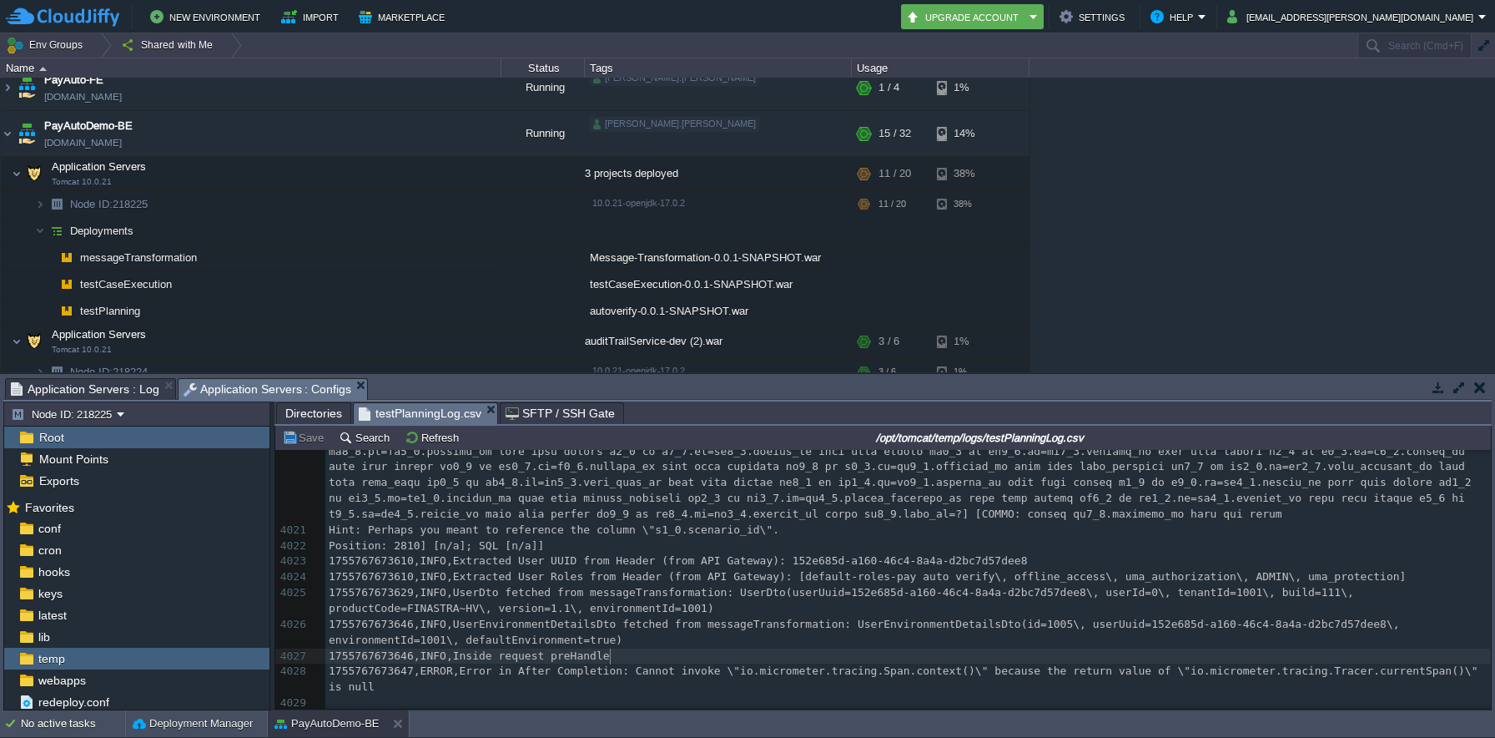
click at [1264, 663] on pre "1755767673647,ERROR,Error in After Completion: Cannot invoke \"io.micrometer.tr…" at bounding box center [908, 679] width 1166 height 32
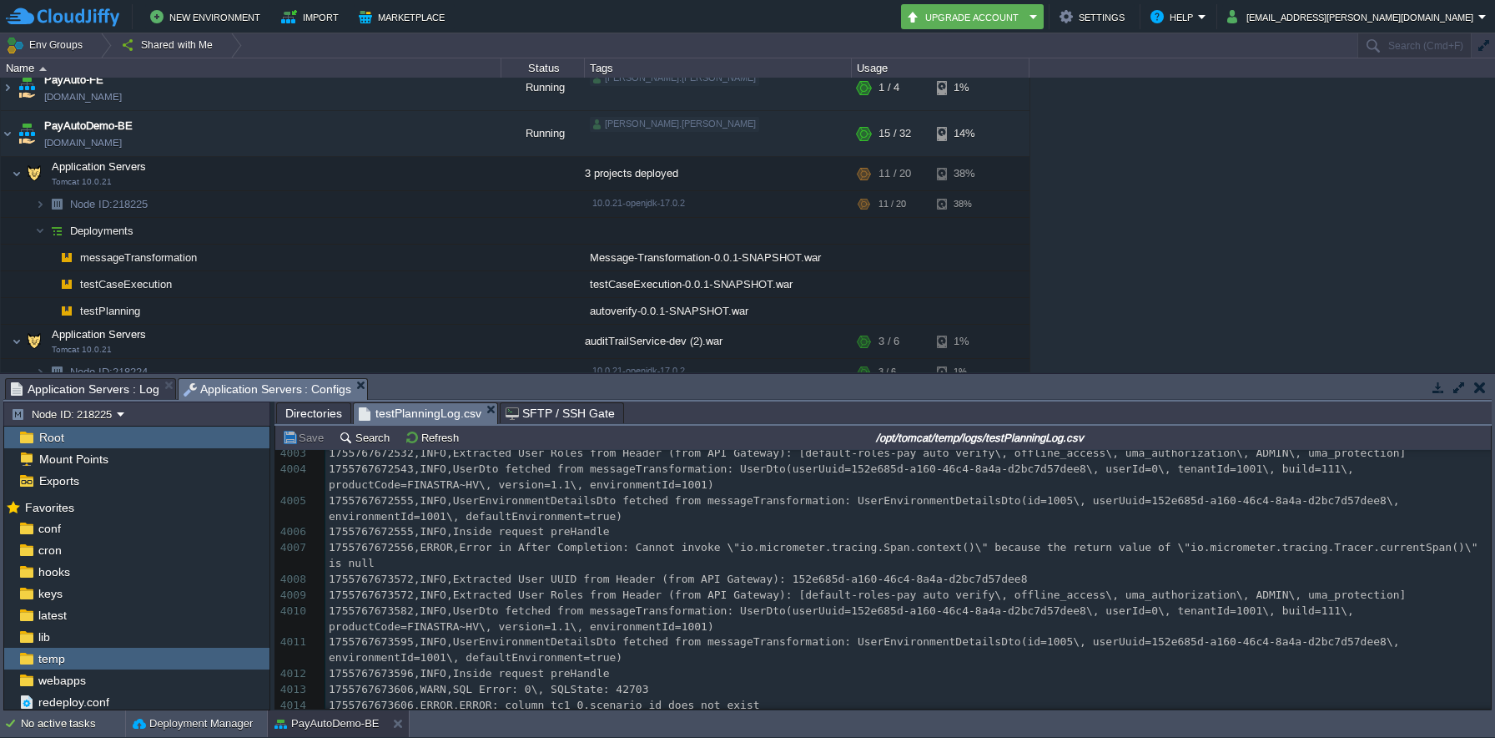
scroll to position [95166, 0]
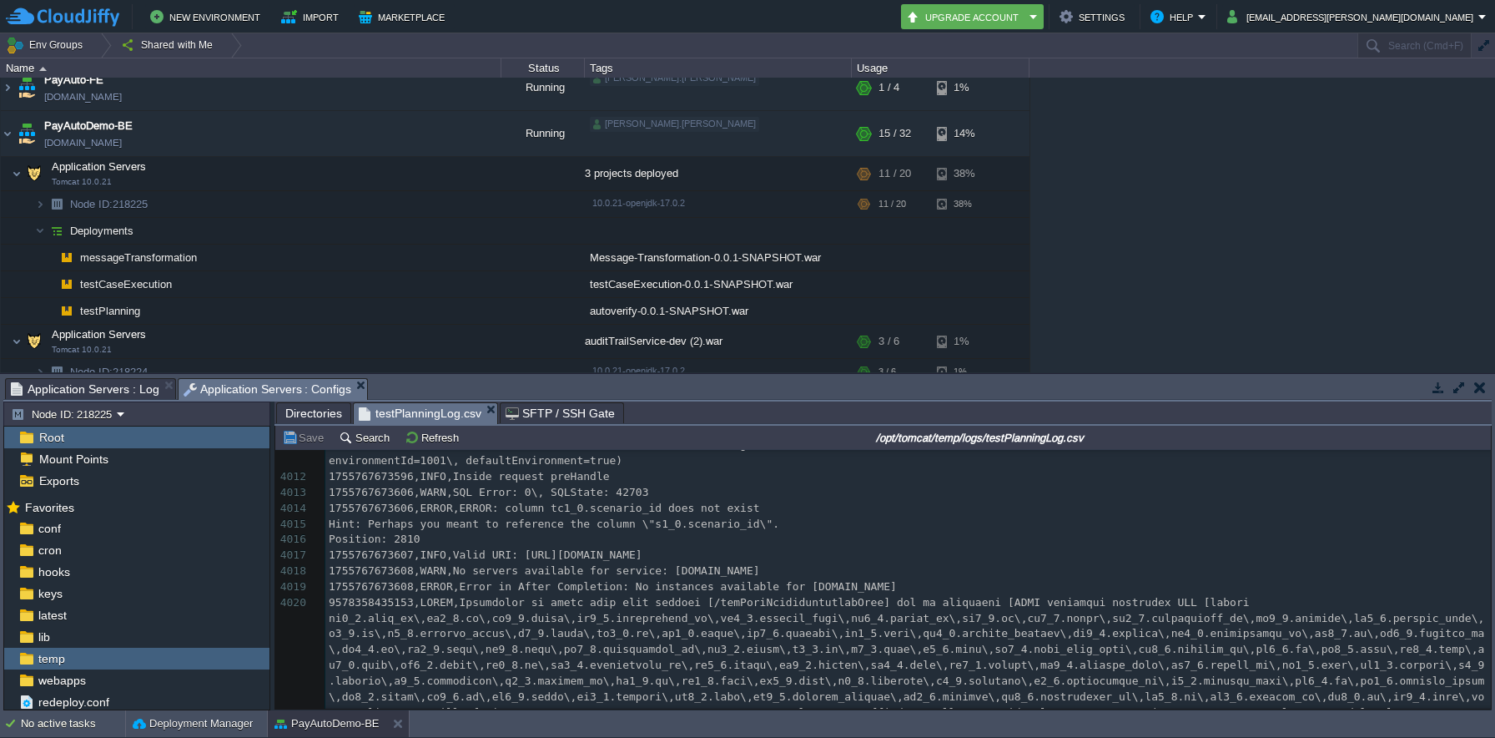
type textarea "​"
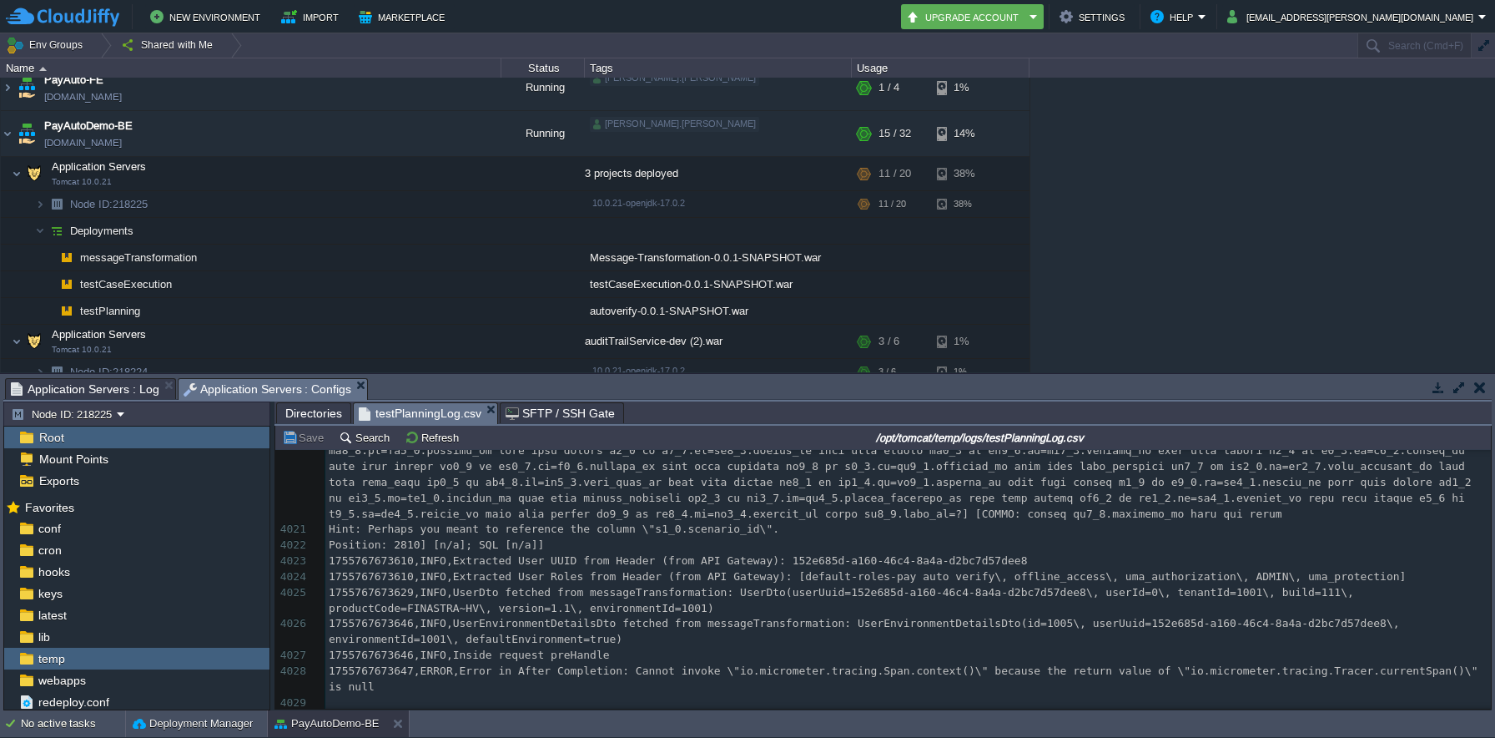
click at [574, 680] on pre "1755767673647,ERROR,Error in After Completion: Cannot invoke \"io.micrometer.tr…" at bounding box center [908, 679] width 1166 height 32
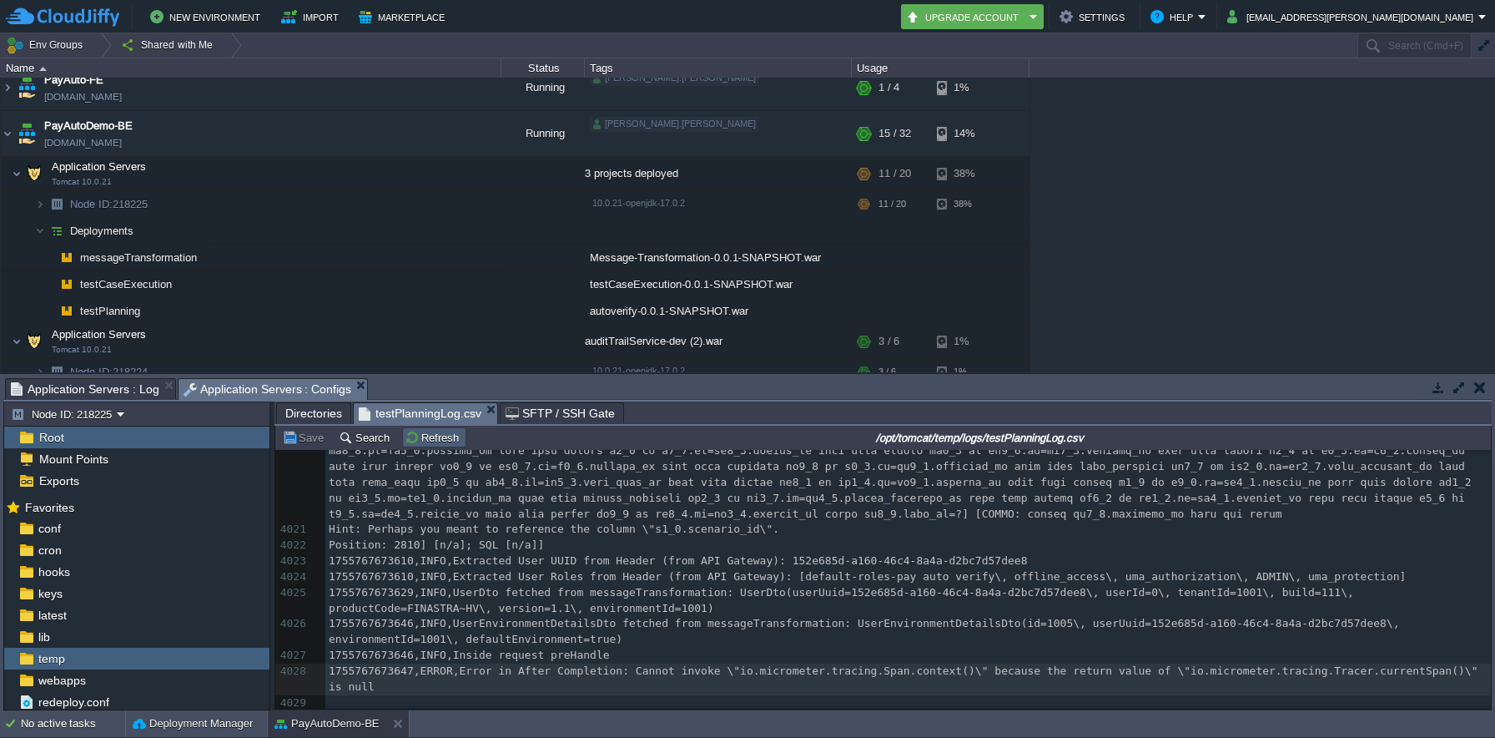
click at [446, 442] on button "Refresh" at bounding box center [434, 437] width 59 height 15
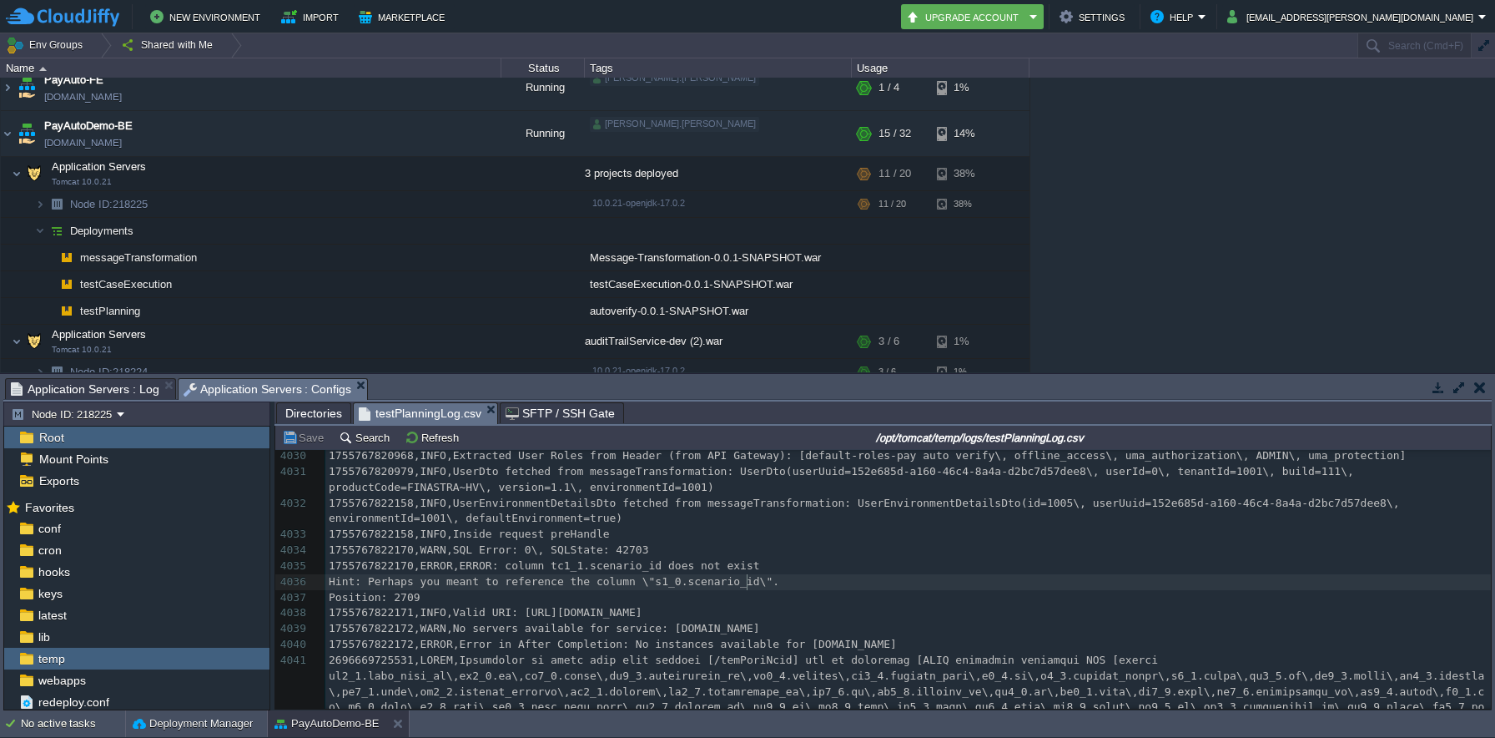
click at [749, 586] on div "4050 1755734412755,INFO,Resolving eureka endpoints via configuration 4015 Hint:…" at bounding box center [908, 510] width 1166 height 1541
type textarea "scenario_id"
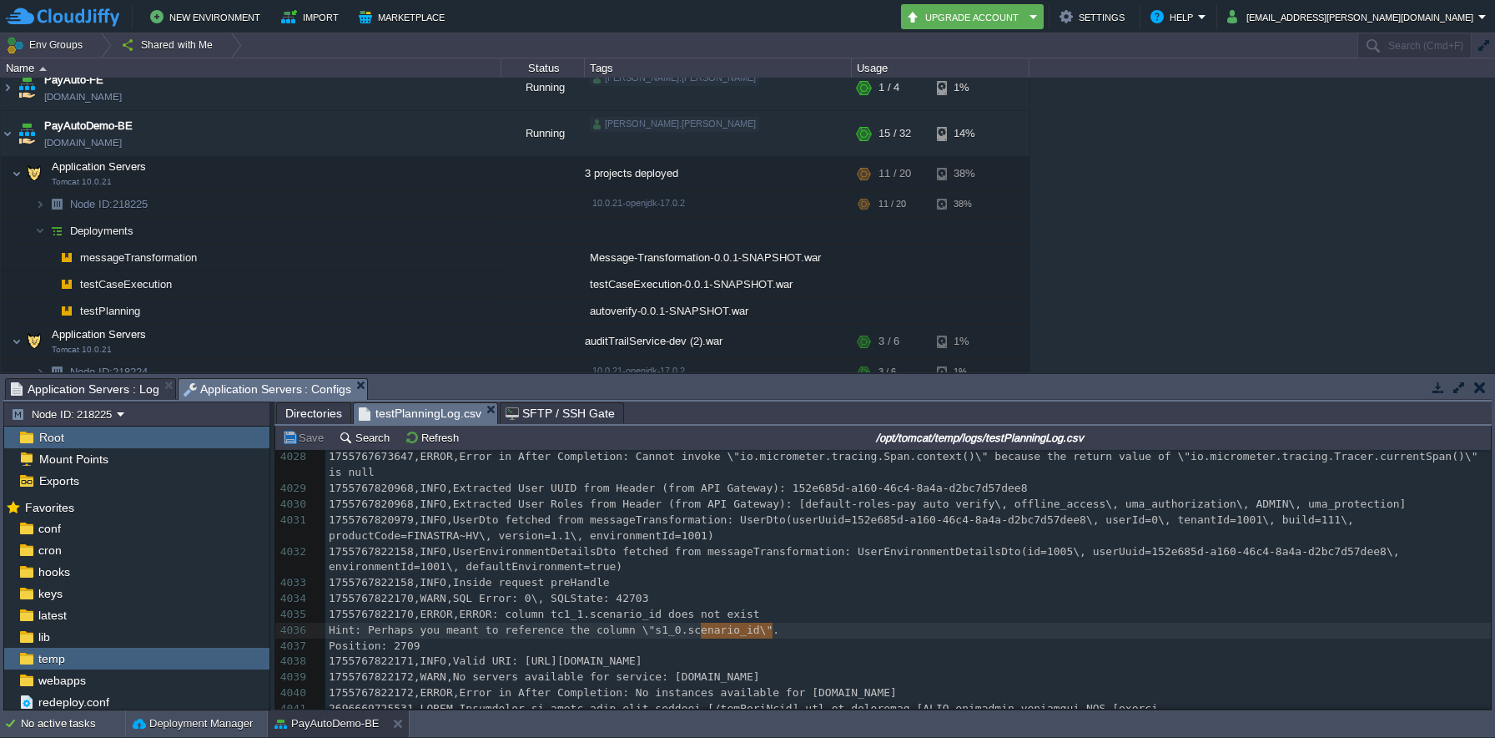
click at [609, 614] on div "x 1755734412755,INFO,Resolving eureka endpoints via configuration 4015 Hint: Pe…" at bounding box center [908, 559] width 1166 height 1541
type textarea "scenario_id"
